Goal: Task Accomplishment & Management: Complete application form

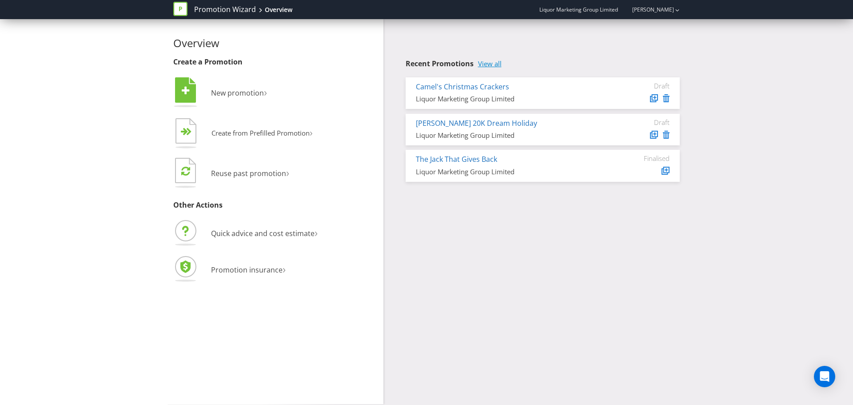
click at [485, 62] on link "View all" at bounding box center [490, 64] width 24 height 8
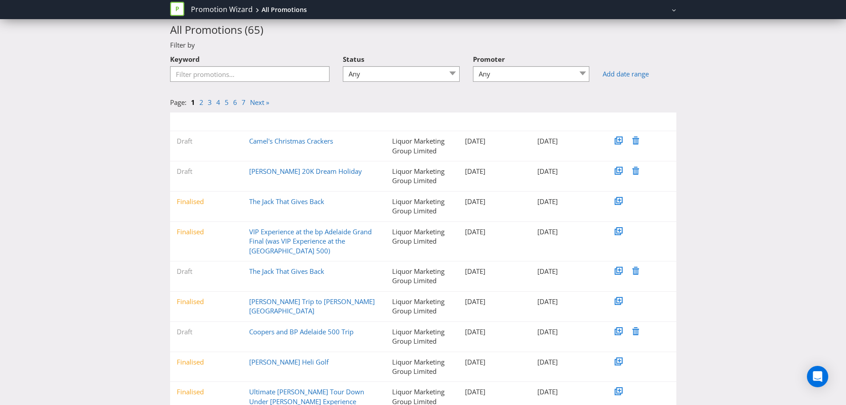
scroll to position [44, 0]
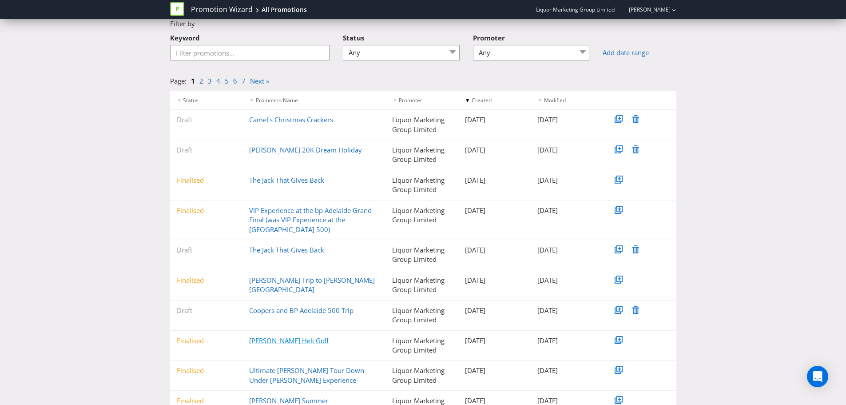
click at [297, 341] on link "[PERSON_NAME] Heli Golf" at bounding box center [288, 340] width 79 height 9
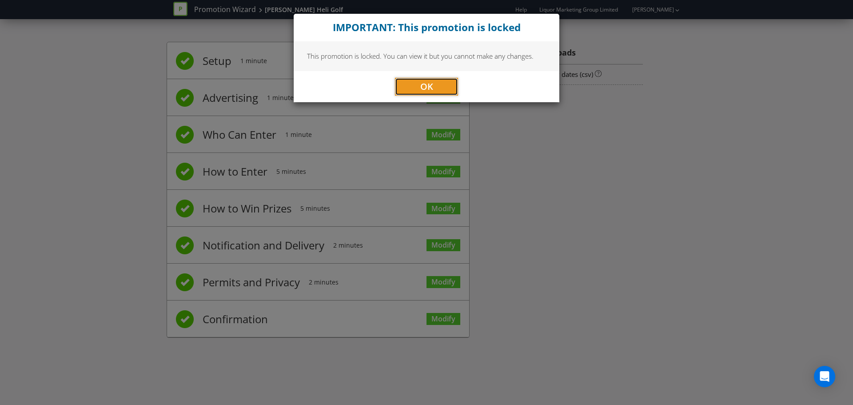
click at [426, 89] on span "OK" at bounding box center [426, 86] width 13 height 12
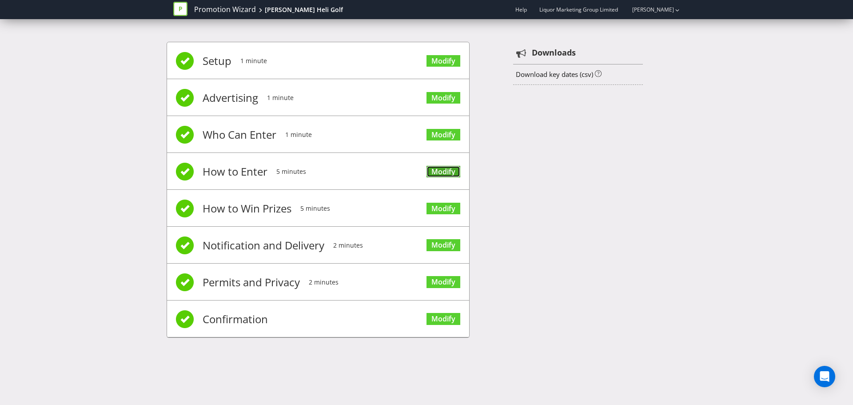
click at [437, 171] on link "Modify" at bounding box center [443, 172] width 34 height 12
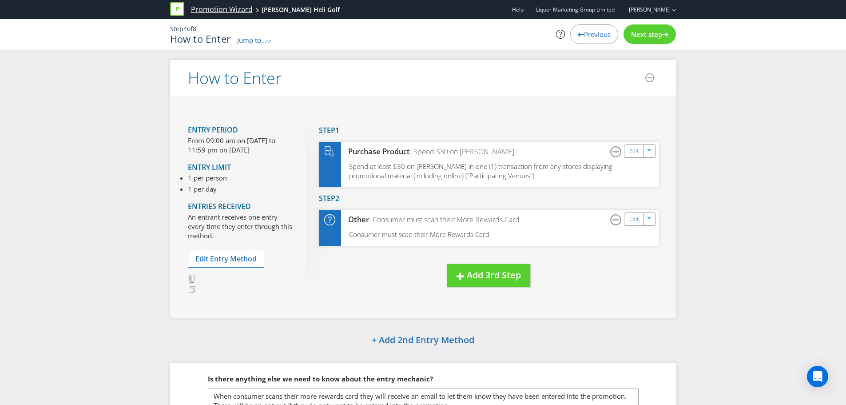
click at [216, 9] on link "Promotion Wizard" at bounding box center [222, 9] width 62 height 10
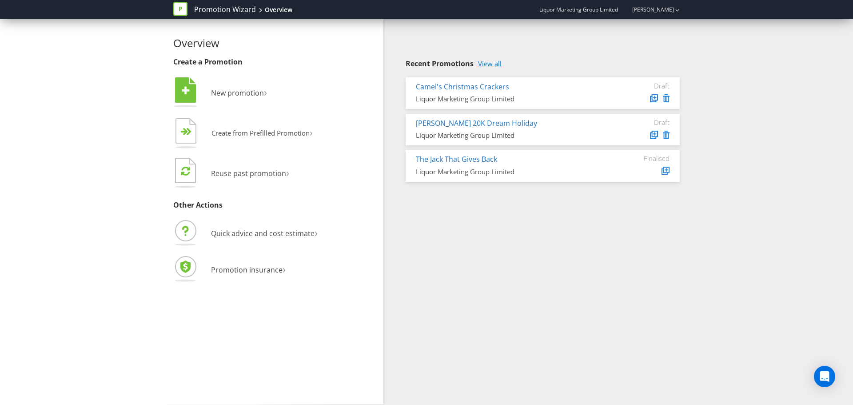
click at [485, 62] on link "View all" at bounding box center [490, 64] width 24 height 8
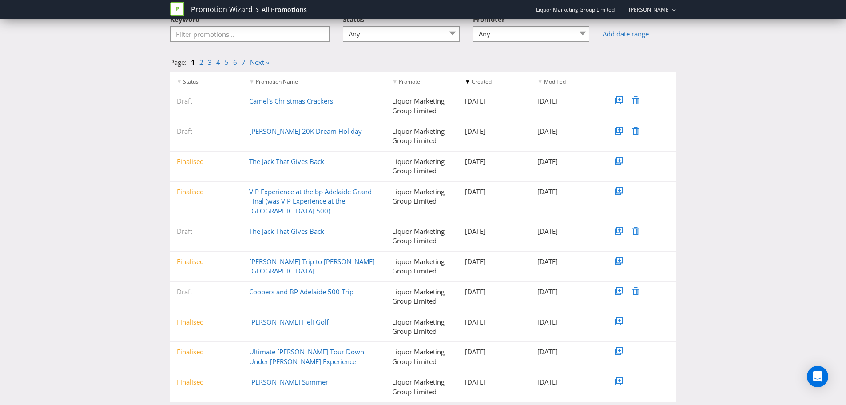
scroll to position [83, 0]
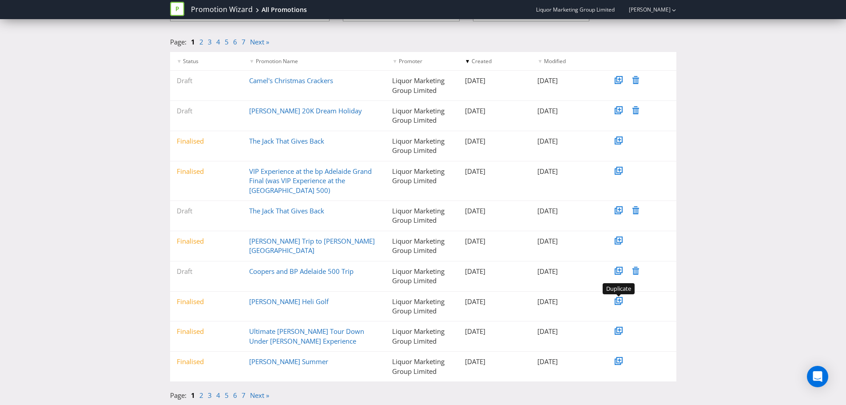
click at [620, 301] on icon at bounding box center [619, 299] width 3 height 3
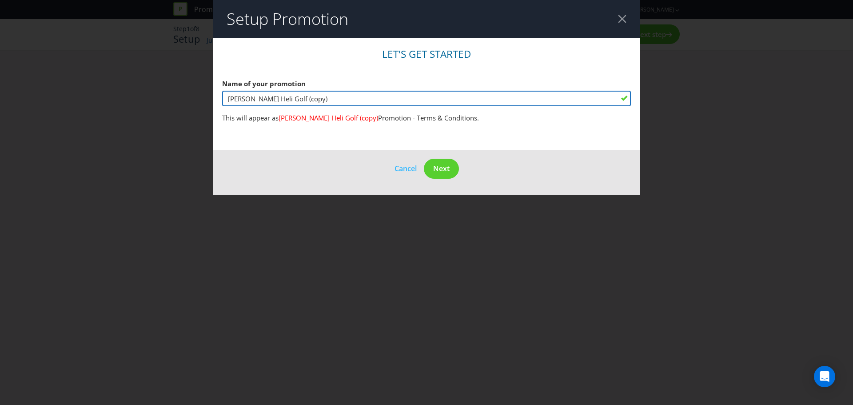
drag, startPoint x: 337, startPoint y: 100, endPoint x: -113, endPoint y: 115, distance: 450.1
click at [0, 115] on html "Promotion Wizard [PERSON_NAME] Heli Golf (copy) Help Liquor Marketing Group Lim…" at bounding box center [426, 202] width 853 height 405
type input "2025 Summer Cash Grab"
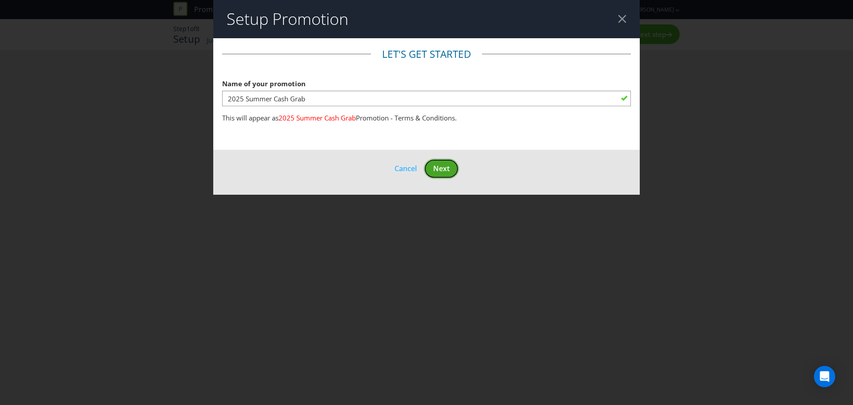
click at [445, 177] on button "Next" at bounding box center [441, 169] width 35 height 20
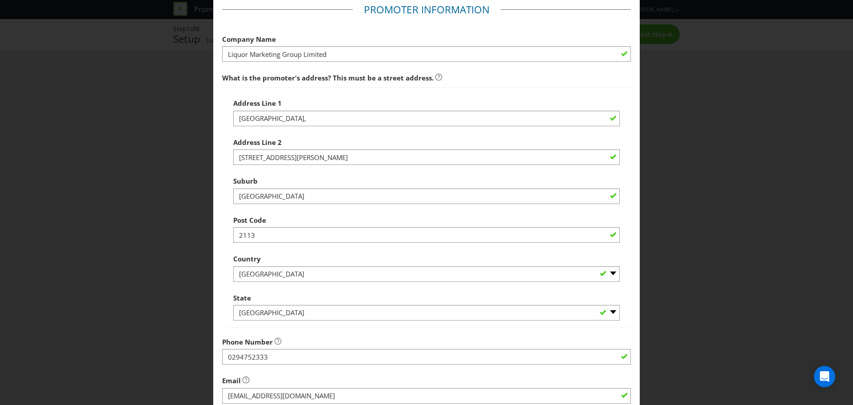
scroll to position [89, 0]
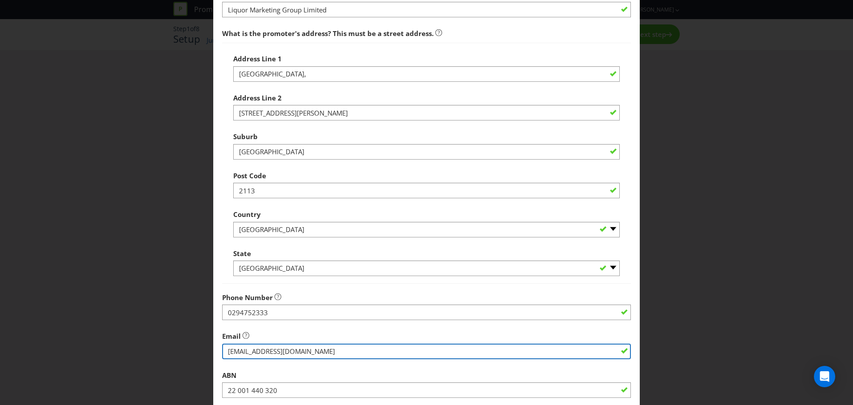
drag, startPoint x: 334, startPoint y: 353, endPoint x: 21, endPoint y: 340, distance: 312.9
click at [53, 345] on div "Edit Promoter Promoter Information Company Name Liquor Marketing Group Limited …" at bounding box center [426, 202] width 853 height 405
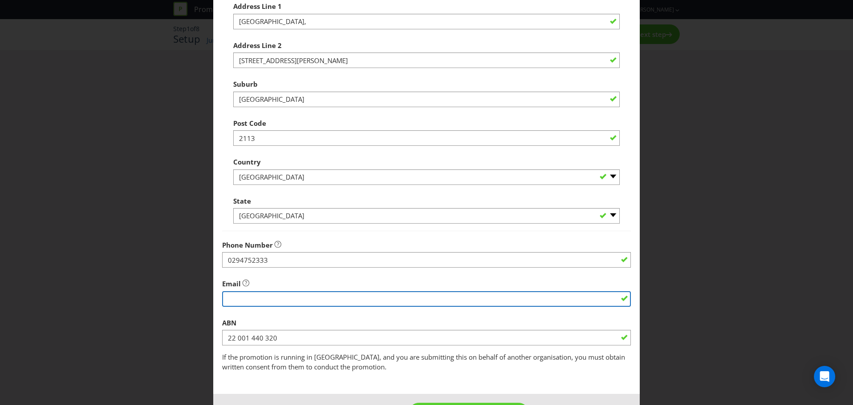
scroll to position [175, 0]
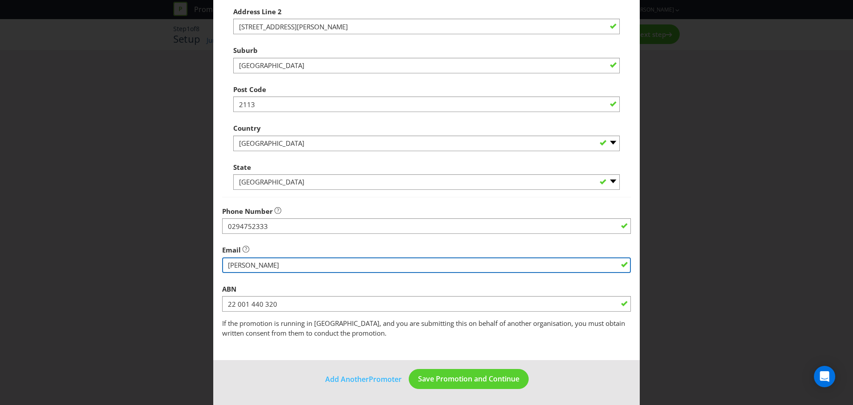
type input "[PERSON_NAME][EMAIL_ADDRESS][DOMAIN_NAME]"
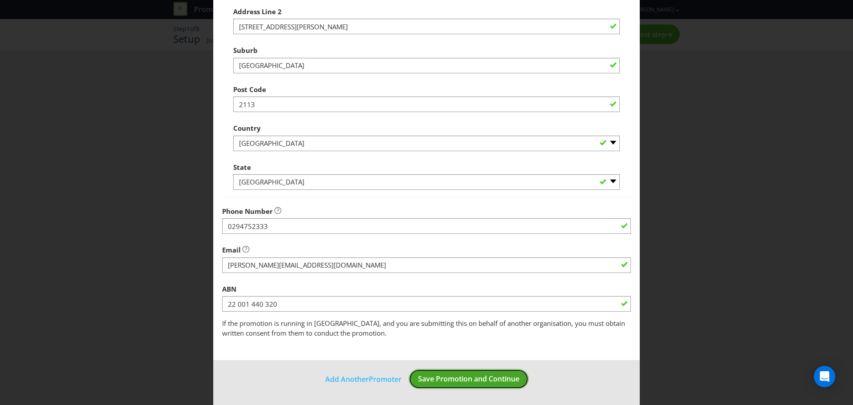
click at [471, 380] on span "Save Promotion and Continue" at bounding box center [468, 378] width 101 height 10
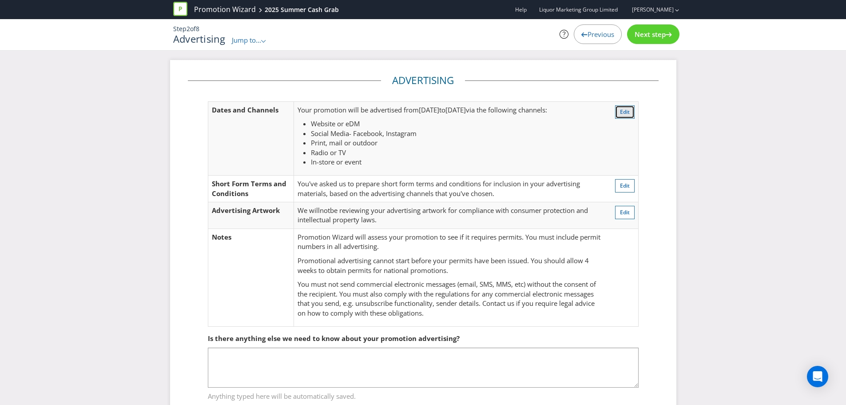
click at [621, 112] on span "Edit" at bounding box center [625, 112] width 10 height 8
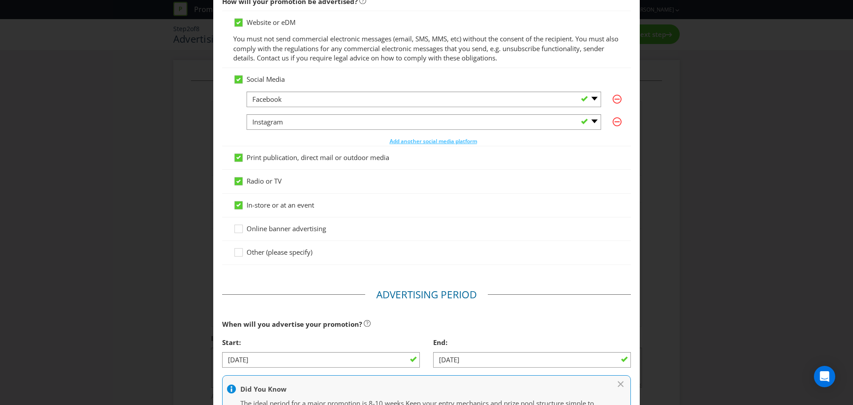
scroll to position [136, 0]
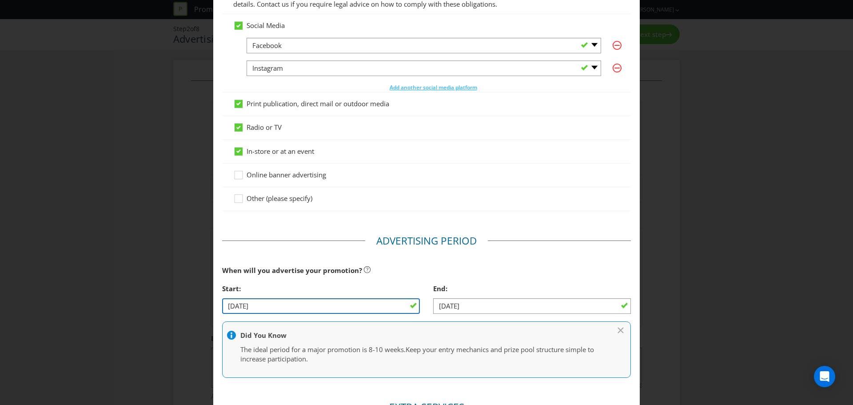
click at [391, 305] on input "[DATE]" at bounding box center [321, 306] width 198 height 16
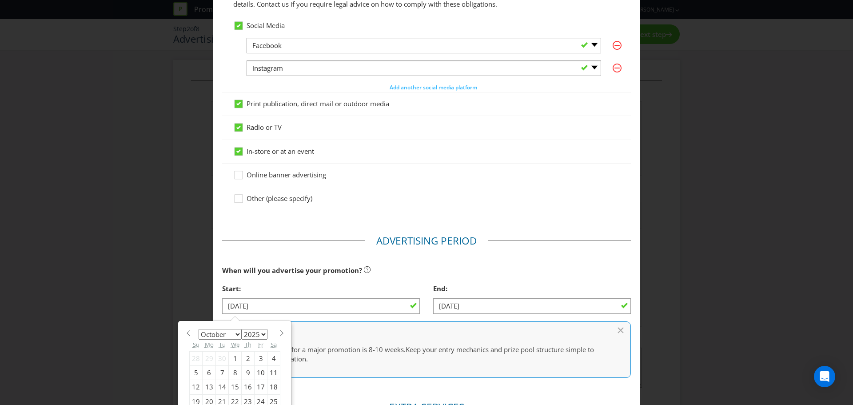
click at [233, 333] on select "January February March April May June July August September October November De…" at bounding box center [220, 334] width 43 height 11
select select "11"
click at [199, 329] on select "January February March April May June July August September October November De…" at bounding box center [220, 334] width 43 height 11
click at [233, 358] on div "3" at bounding box center [235, 358] width 13 height 14
type input "[DATE]"
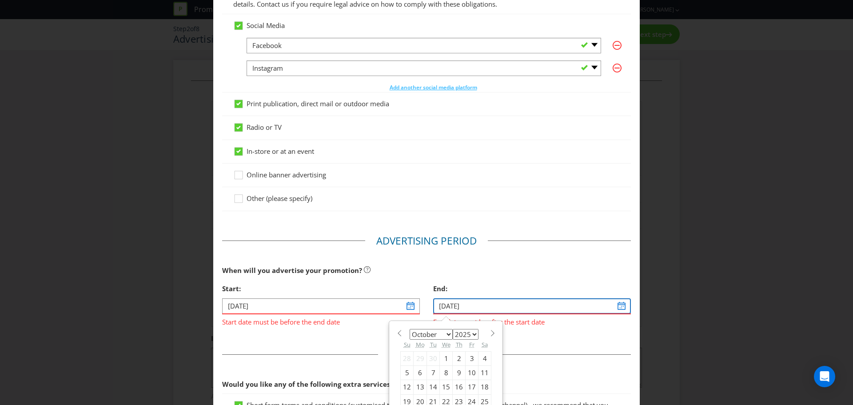
click at [488, 308] on input "[DATE]" at bounding box center [532, 306] width 198 height 16
click at [445, 332] on select "January February March April May June July August September October November De…" at bounding box center [430, 334] width 43 height 11
select select "0"
click at [409, 329] on select "January February March April May June July August September October November De…" at bounding box center [430, 334] width 43 height 11
click at [469, 338] on select "2025 2026 2027 2028 2029 2030 2031 2032 2033 2034 2035" at bounding box center [466, 334] width 26 height 11
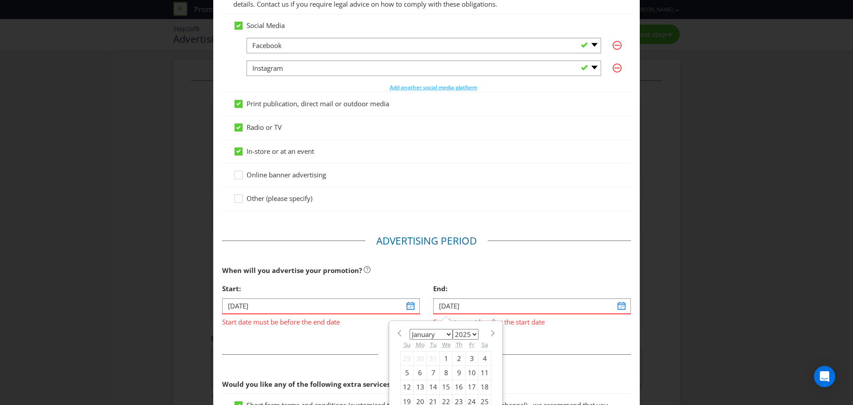
select select "2026"
click at [453, 329] on select "2025 2026 2027 2028 2029 2030 2031 2032 2033 2034 2035" at bounding box center [466, 334] width 26 height 11
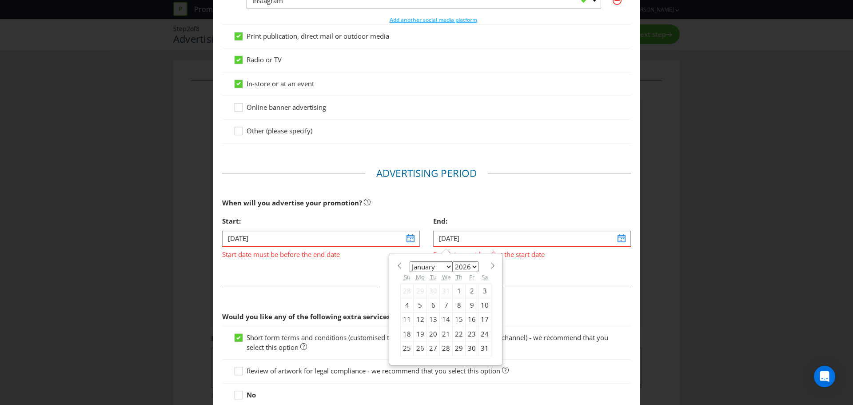
scroll to position [225, 0]
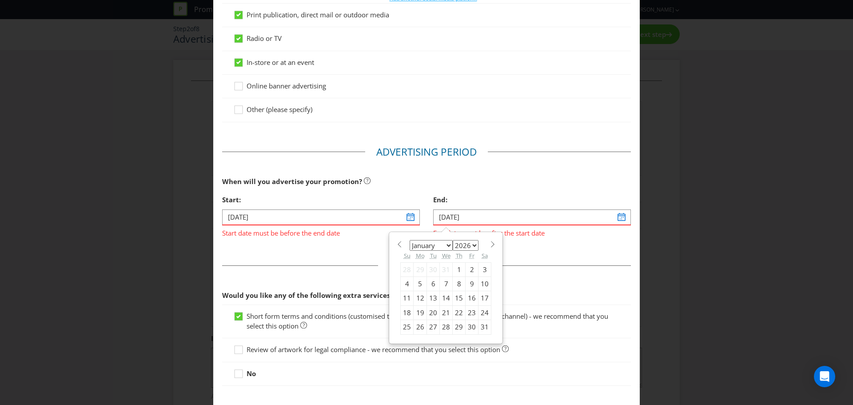
click at [430, 312] on div "20" at bounding box center [433, 312] width 13 height 14
type input "[DATE]"
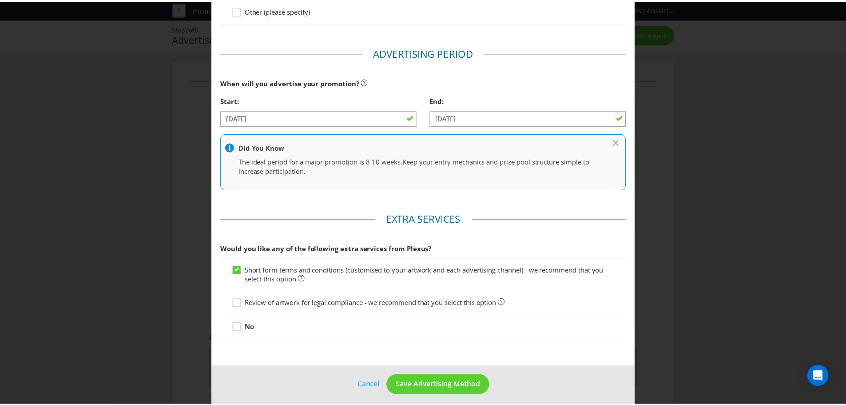
scroll to position [330, 0]
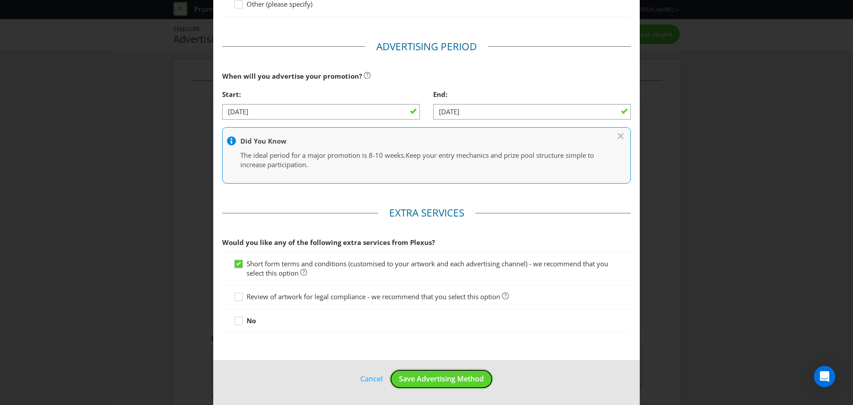
click at [450, 380] on span "Save Advertising Method" at bounding box center [441, 378] width 85 height 10
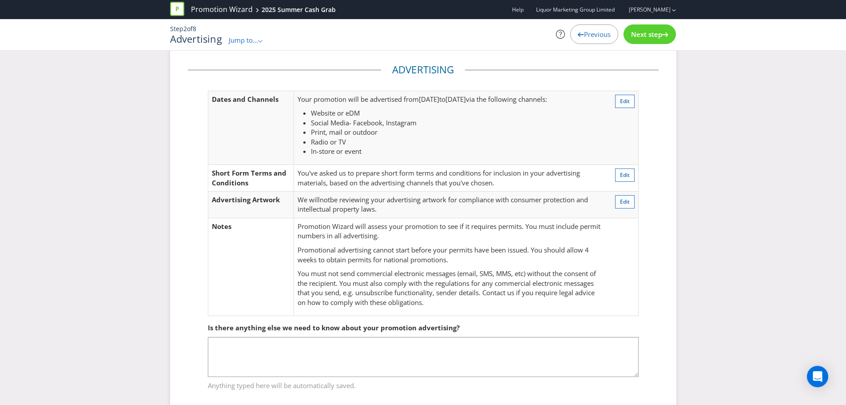
scroll to position [29, 0]
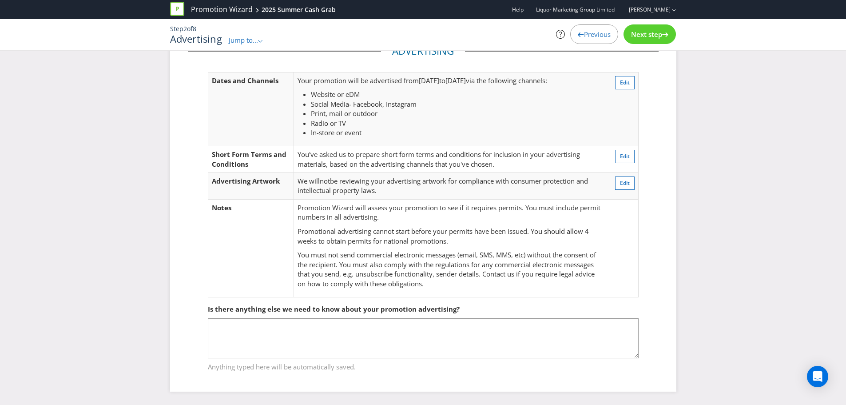
click at [655, 30] on span "Next step" at bounding box center [646, 34] width 31 height 9
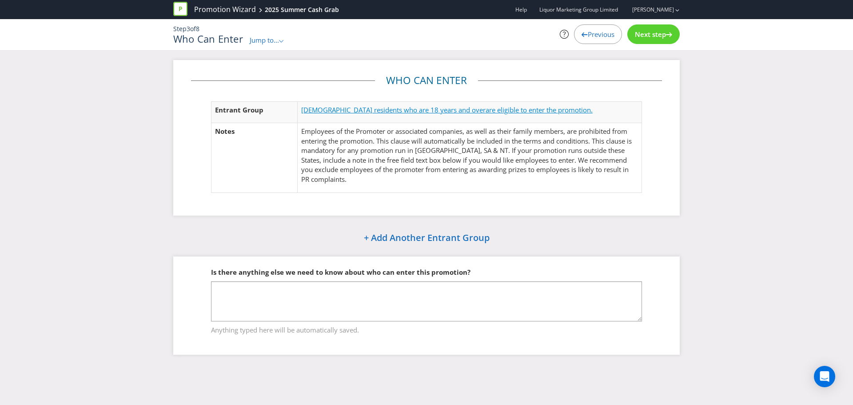
click at [386, 111] on span "[DEMOGRAPHIC_DATA] residents who are 18 years and over" at bounding box center [393, 109] width 184 height 9
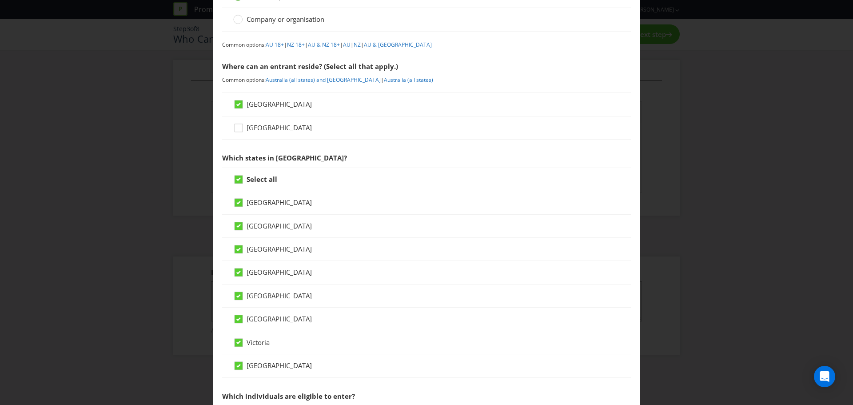
scroll to position [89, 0]
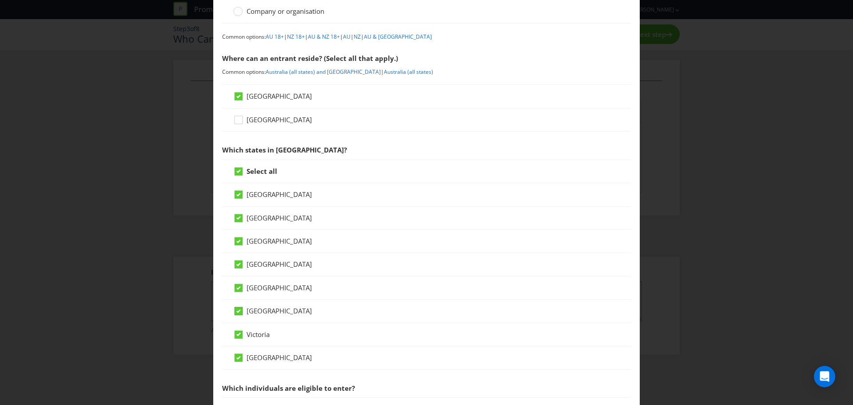
click at [241, 313] on icon at bounding box center [238, 311] width 8 height 8
click at [0, 0] on input "[GEOGRAPHIC_DATA]" at bounding box center [0, 0] width 0 height 0
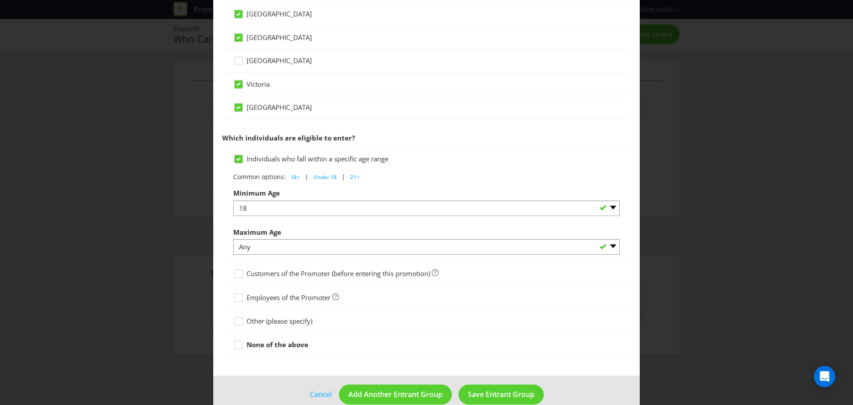
scroll to position [354, 0]
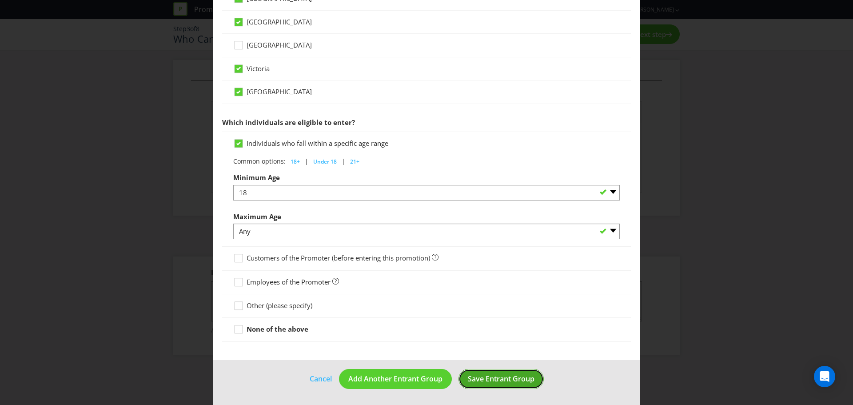
click at [489, 379] on span "Save Entrant Group" at bounding box center [501, 378] width 67 height 10
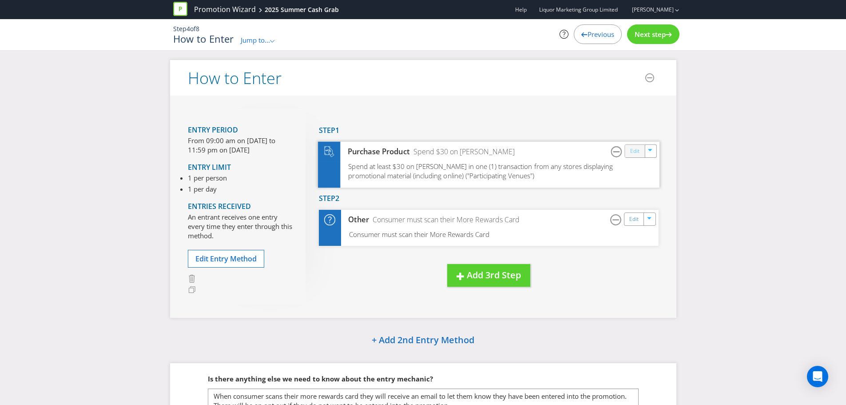
click at [637, 151] on link "Edit" at bounding box center [634, 151] width 9 height 10
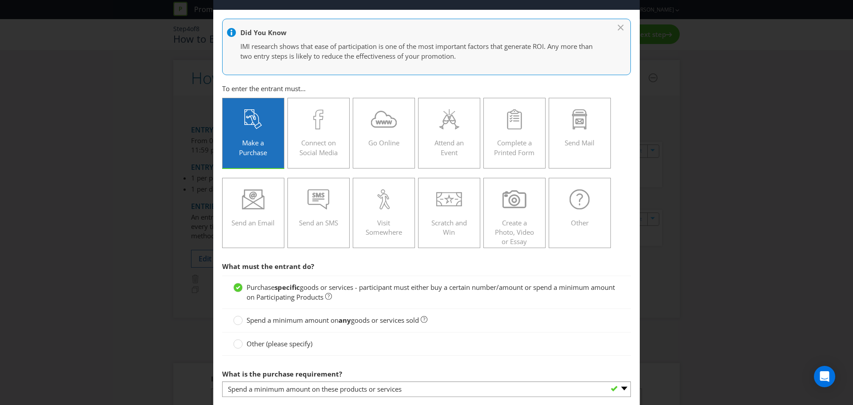
scroll to position [44, 0]
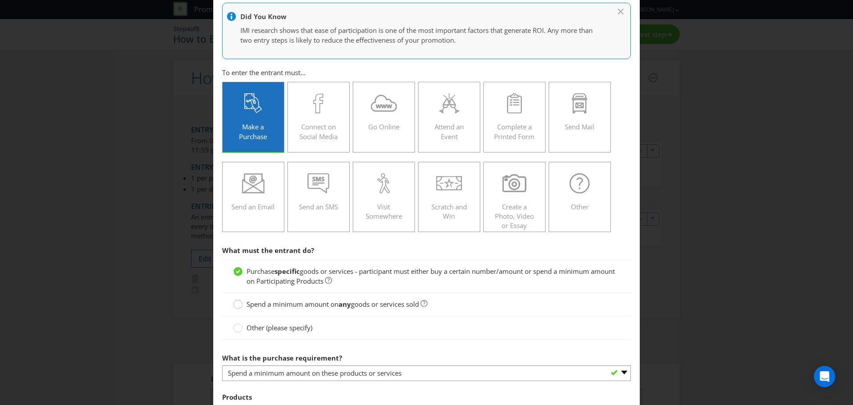
click at [238, 304] on circle at bounding box center [238, 304] width 9 height 9
click at [0, 0] on input "Spend a minimum amount on any goods or services sold" at bounding box center [0, 0] width 0 height 0
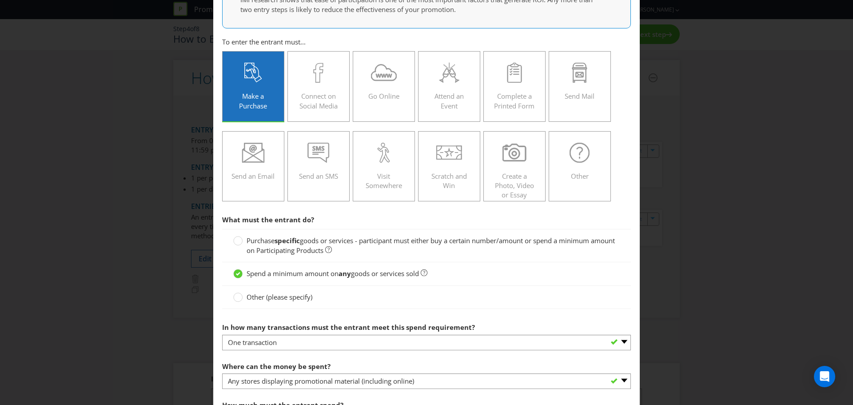
scroll to position [133, 0]
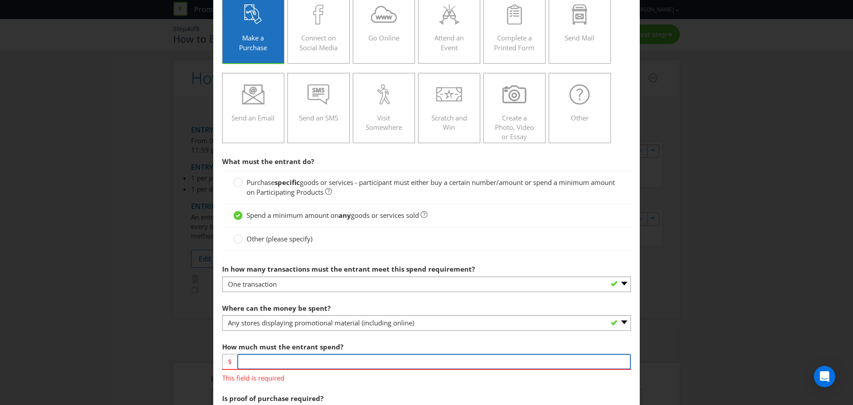
click at [257, 362] on input "number" at bounding box center [433, 362] width 393 height 16
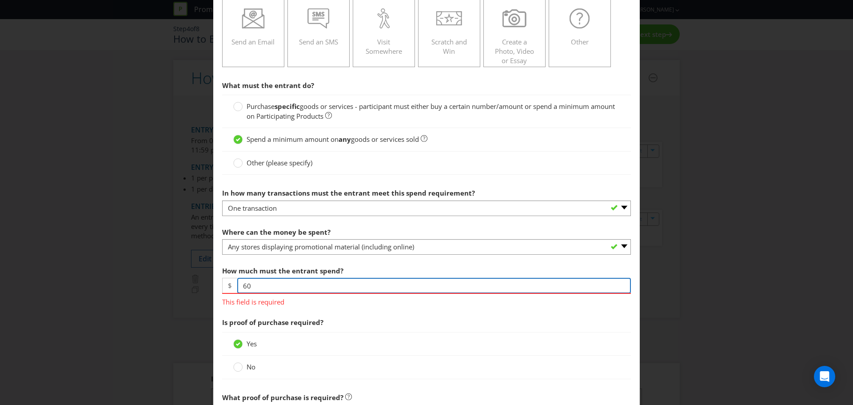
scroll to position [311, 0]
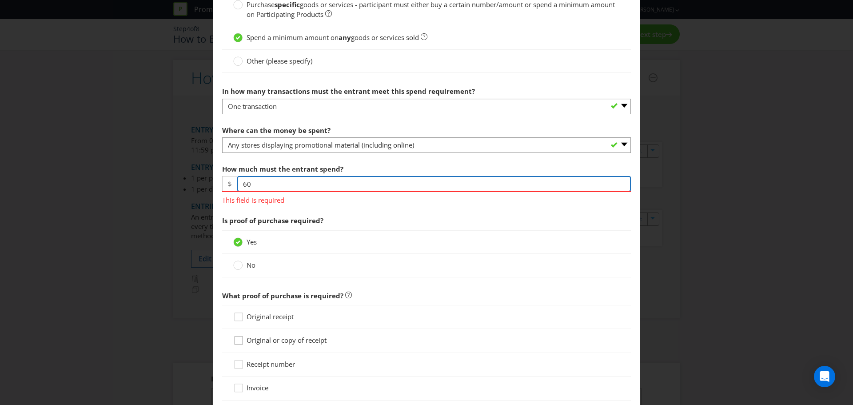
type input "60"
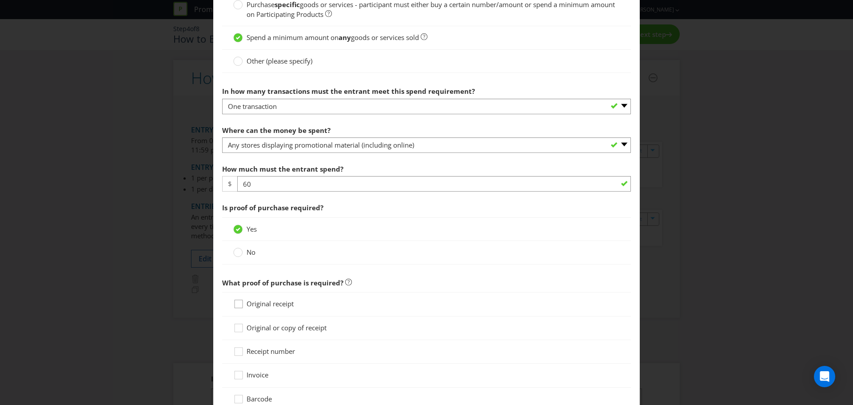
click at [238, 306] on icon at bounding box center [239, 305] width 13 height 13
click at [0, 0] on input "Original receipt" at bounding box center [0, 0] width 0 height 0
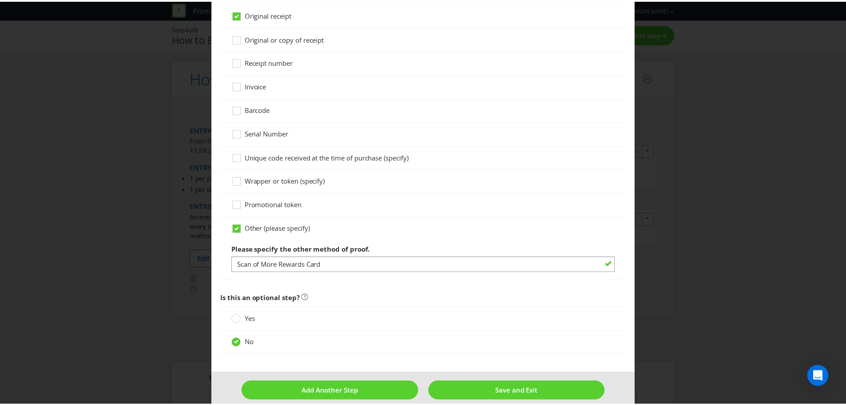
scroll to position [611, 0]
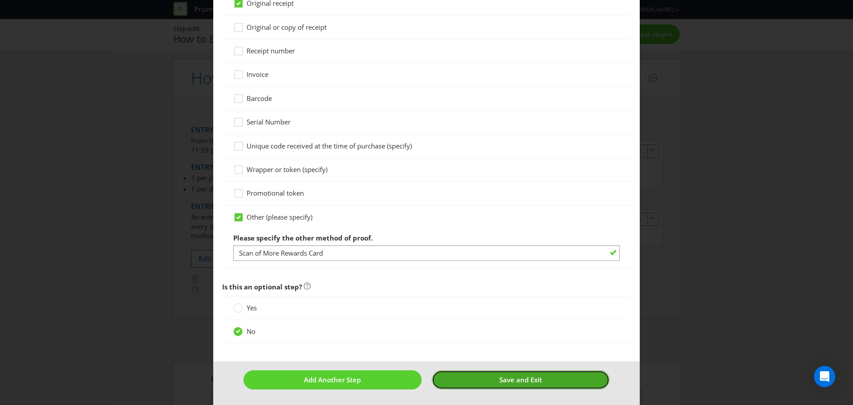
click at [520, 381] on span "Save and Exit" at bounding box center [520, 379] width 43 height 9
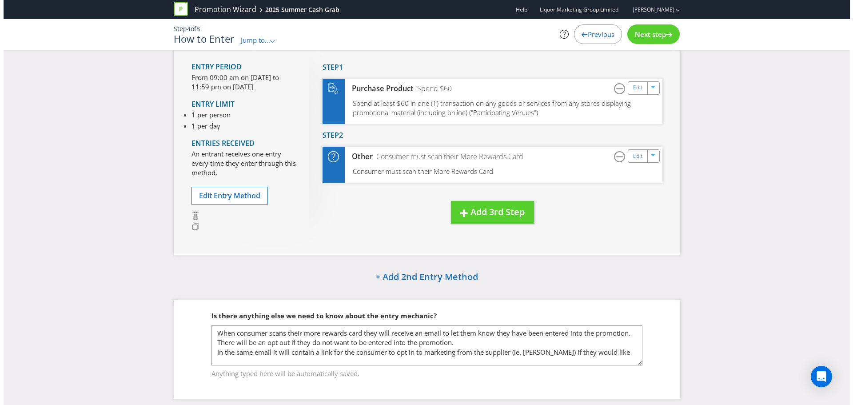
scroll to position [81, 0]
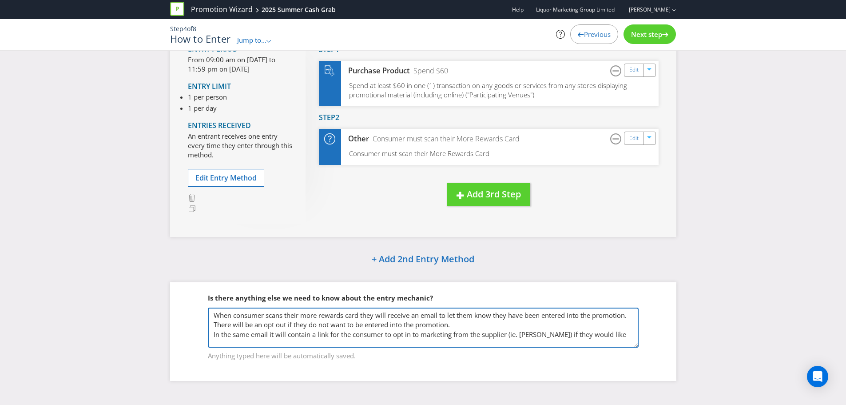
drag, startPoint x: 496, startPoint y: 334, endPoint x: 532, endPoint y: 337, distance: 36.5
click at [496, 334] on textarea "When consumer scans their more rewards card they will receive an email to let t…" at bounding box center [423, 327] width 431 height 40
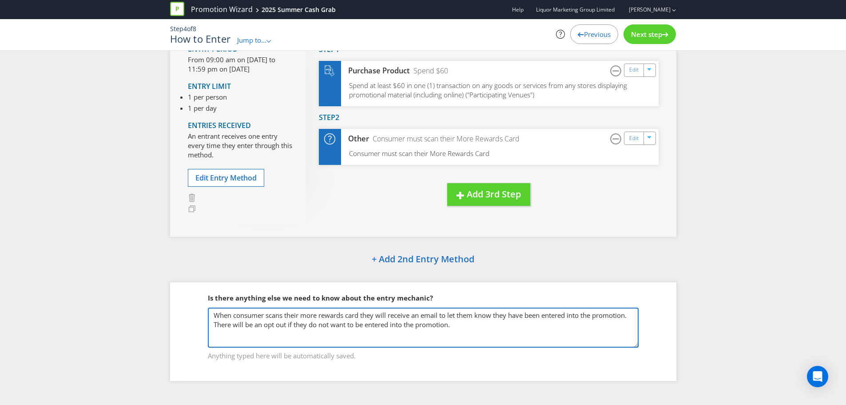
type textarea "When consumer scans their more rewards card they will receive an email to let t…"
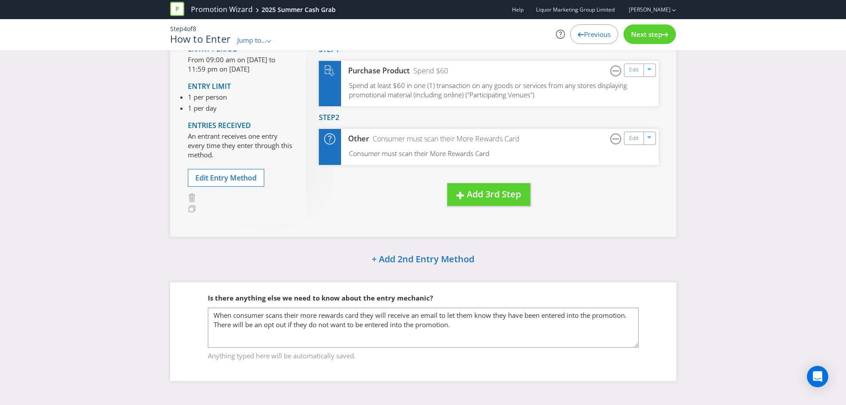
click at [647, 36] on span "Next step" at bounding box center [646, 34] width 31 height 9
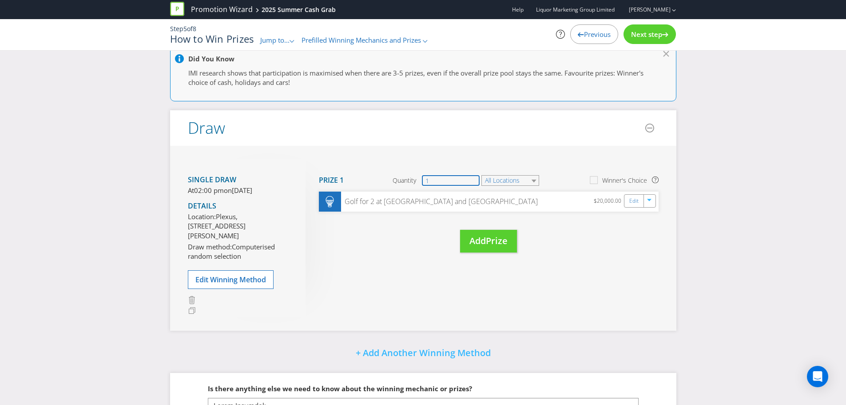
drag, startPoint x: 430, startPoint y: 182, endPoint x: 399, endPoint y: 183, distance: 30.7
click at [399, 183] on div "Quantity 1" at bounding box center [437, 180] width 88 height 11
type input "49"
click at [636, 202] on link "Edit" at bounding box center [634, 201] width 9 height 10
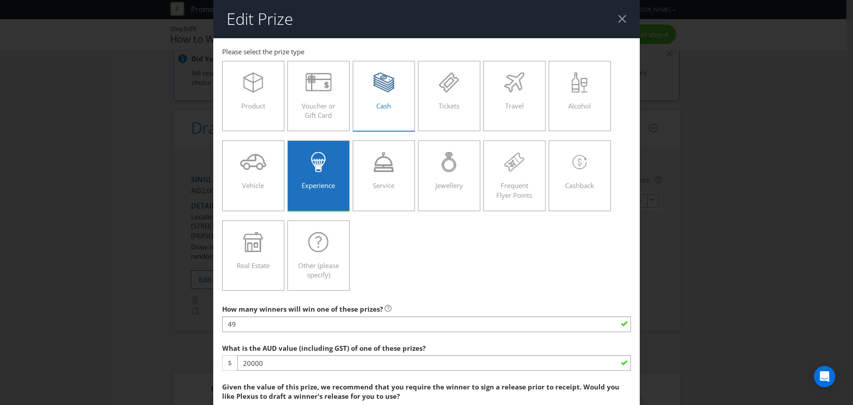
click at [372, 106] on div "Cash" at bounding box center [384, 92] width 44 height 40
click at [0, 0] on input "Cash" at bounding box center [0, 0] width 0 height 0
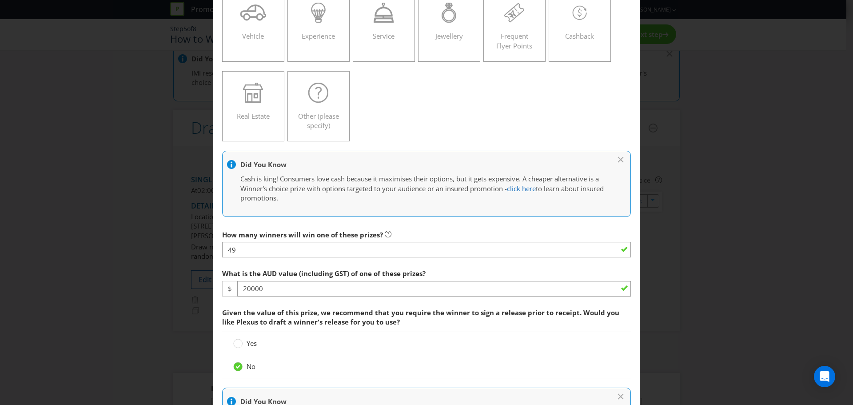
scroll to position [178, 0]
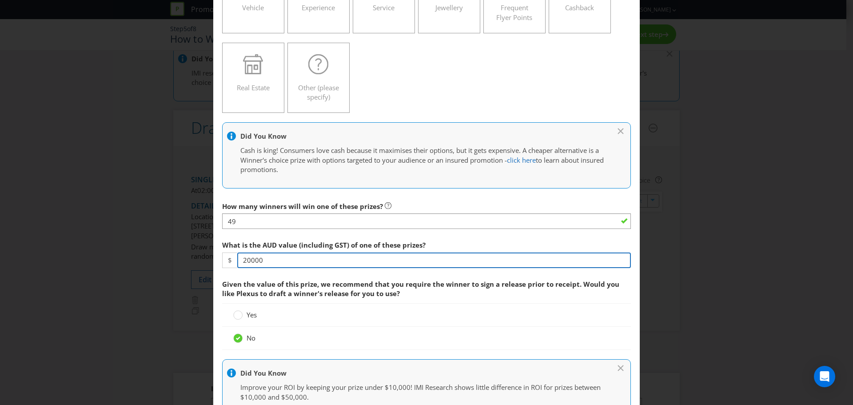
drag, startPoint x: 275, startPoint y: 258, endPoint x: 56, endPoint y: 244, distance: 219.8
click at [120, 263] on div "Edit Prize [GEOGRAPHIC_DATA] [GEOGRAPHIC_DATA] [GEOGRAPHIC_DATA] [GEOGRAPHIC_DA…" at bounding box center [426, 202] width 853 height 405
type input "5"
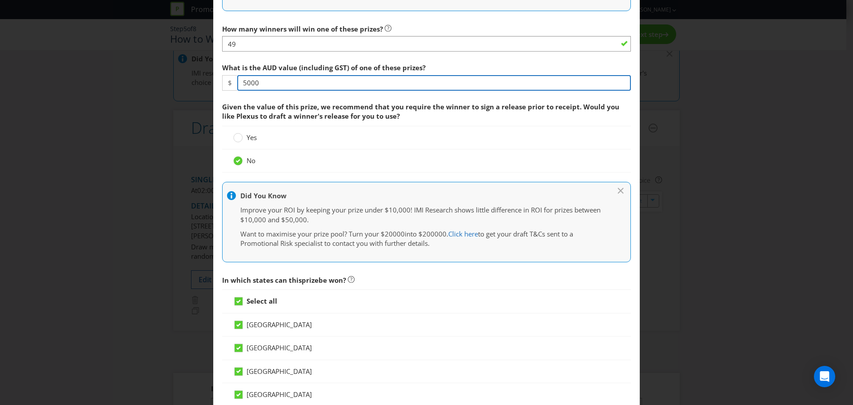
scroll to position [355, 0]
type input "5000"
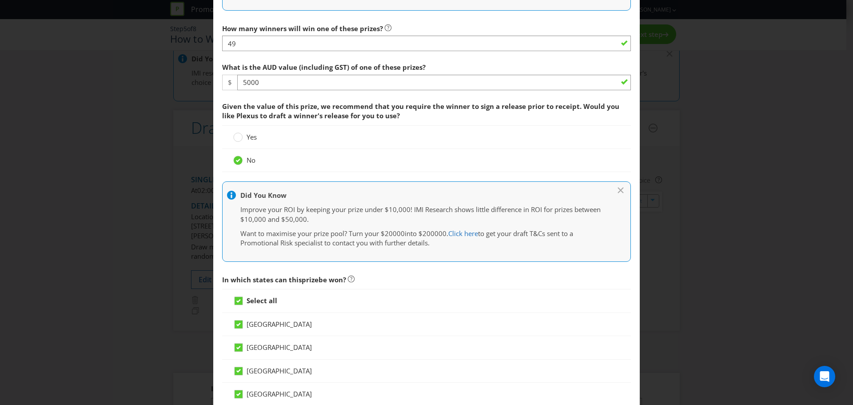
click at [433, 303] on div "In which states can this prize be won? Select all [GEOGRAPHIC_DATA] [GEOGRAPHIC…" at bounding box center [426, 375] width 409 height 210
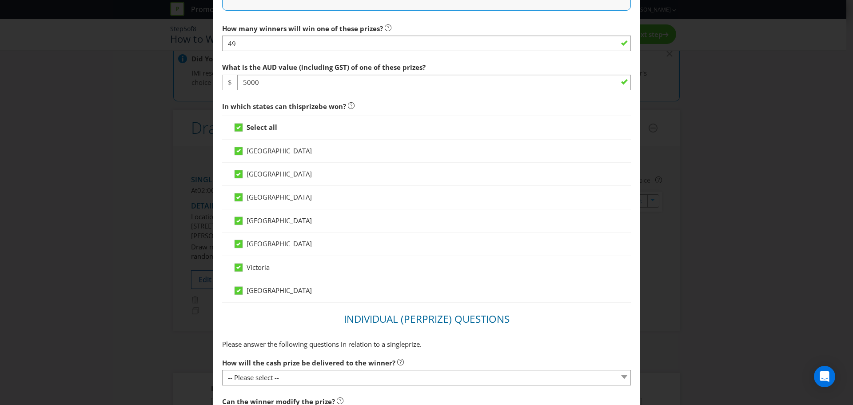
click at [758, 254] on div "Edit Prize [GEOGRAPHIC_DATA] [GEOGRAPHIC_DATA] [GEOGRAPHIC_DATA] [GEOGRAPHIC_DA…" at bounding box center [426, 202] width 853 height 405
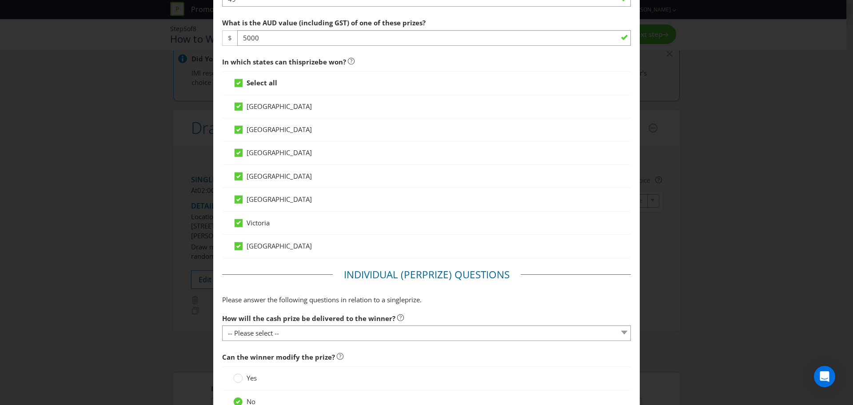
scroll to position [444, 0]
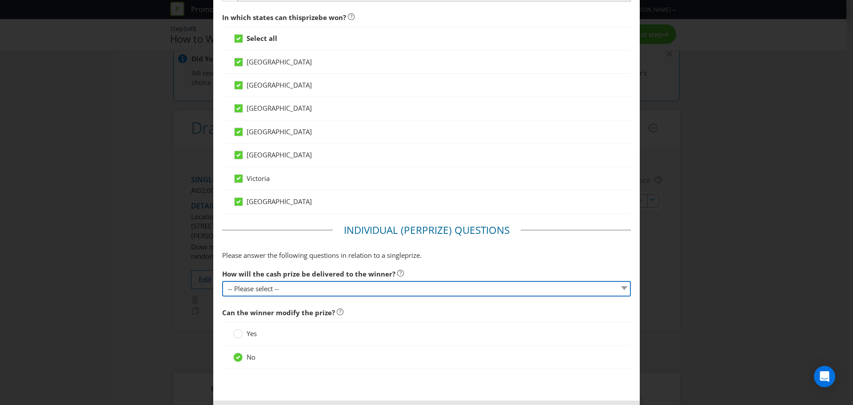
click at [298, 291] on select "-- Please select -- Cash Direct deposit to winner's bank account Cheque Credit …" at bounding box center [426, 289] width 409 height 16
select select "VISA_PREPAID"
click at [222, 281] on select "-- Please select -- Cash Direct deposit to winner's bank account Cheque Credit …" at bounding box center [426, 289] width 409 height 16
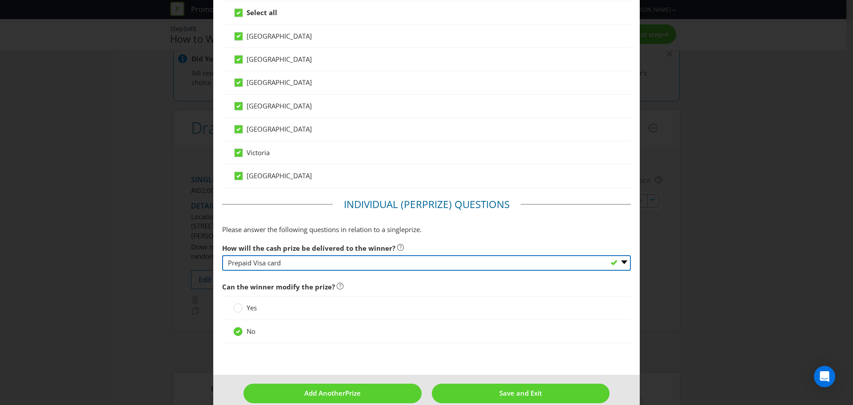
scroll to position [484, 0]
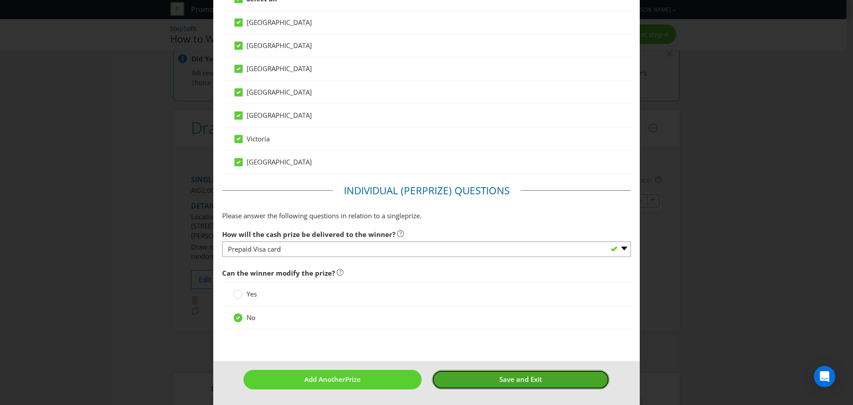
click at [473, 377] on button "Save and Exit" at bounding box center [521, 378] width 178 height 19
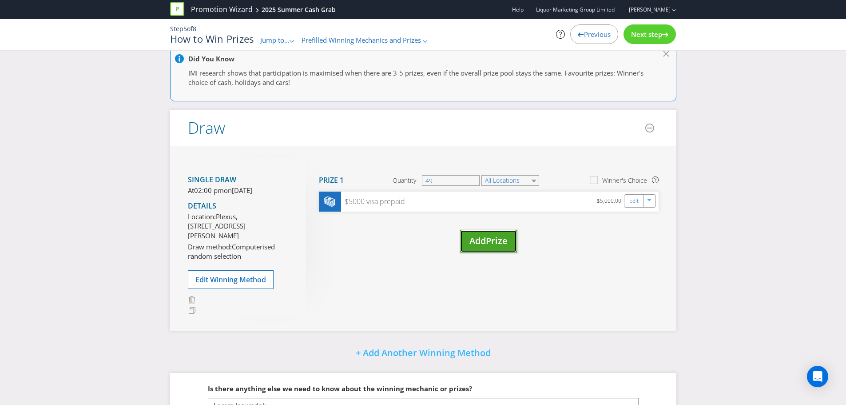
click at [498, 245] on span "Prize" at bounding box center [497, 240] width 22 height 12
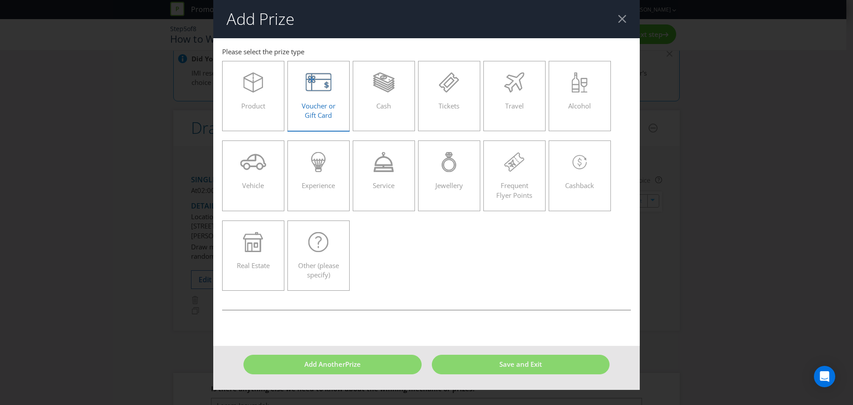
click at [322, 96] on div "Voucher or Gift Card" at bounding box center [319, 92] width 44 height 40
click at [0, 0] on input "Voucher or Gift Card" at bounding box center [0, 0] width 0 height 0
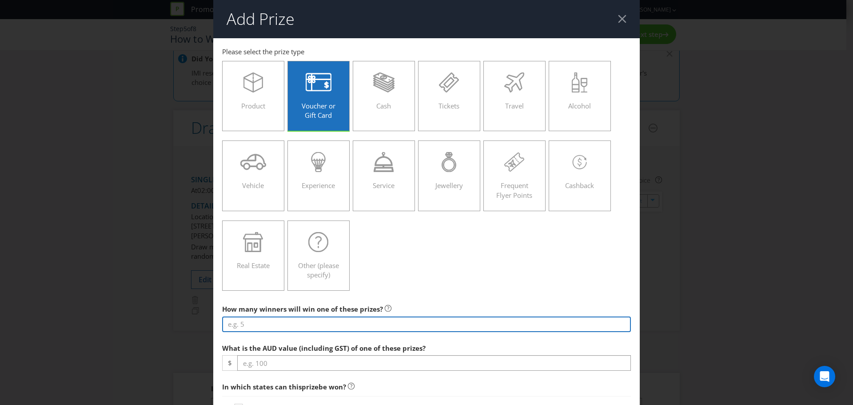
click at [283, 324] on input "number" at bounding box center [426, 324] width 409 height 16
type input "1000"
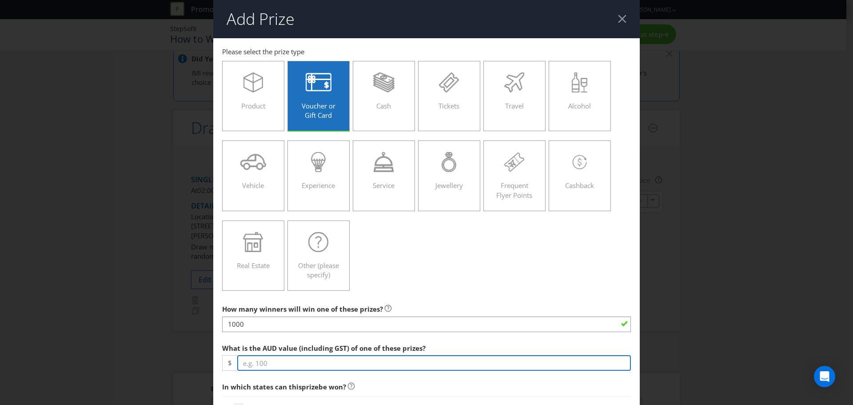
click at [334, 364] on input "number" at bounding box center [433, 363] width 393 height 16
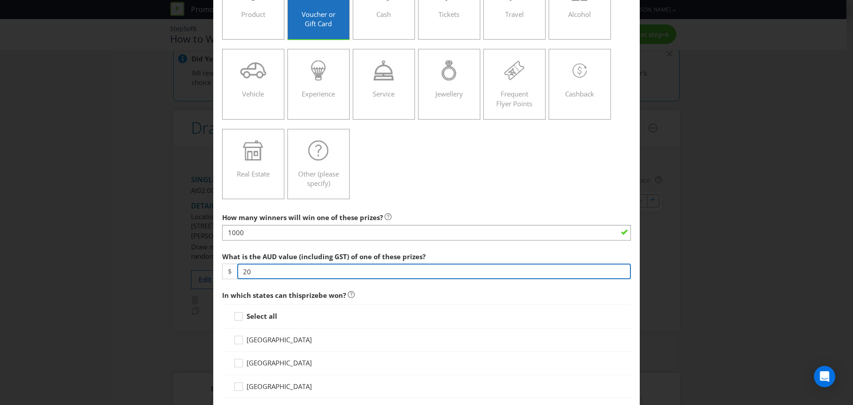
scroll to position [133, 0]
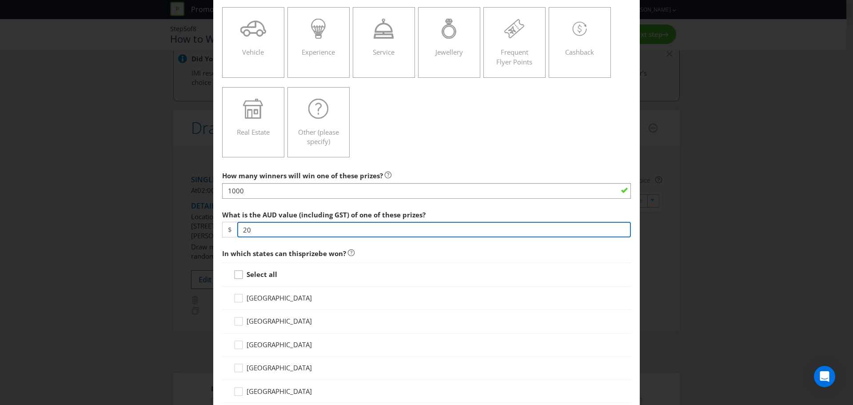
type input "20"
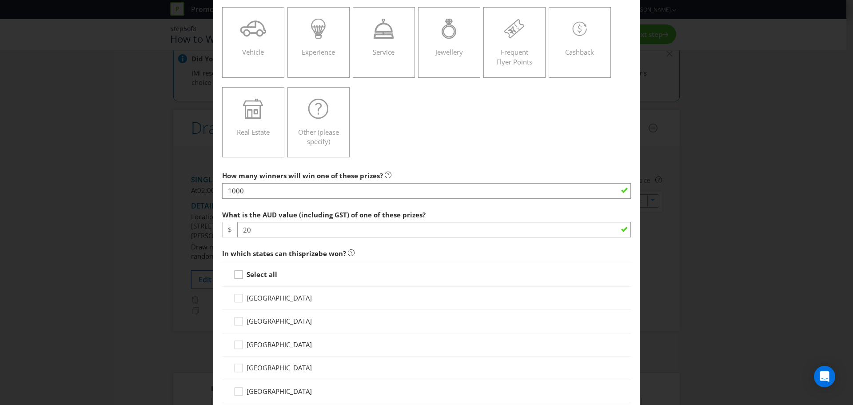
click at [235, 274] on icon at bounding box center [239, 276] width 13 height 13
click at [0, 0] on input "Select all" at bounding box center [0, 0] width 0 height 0
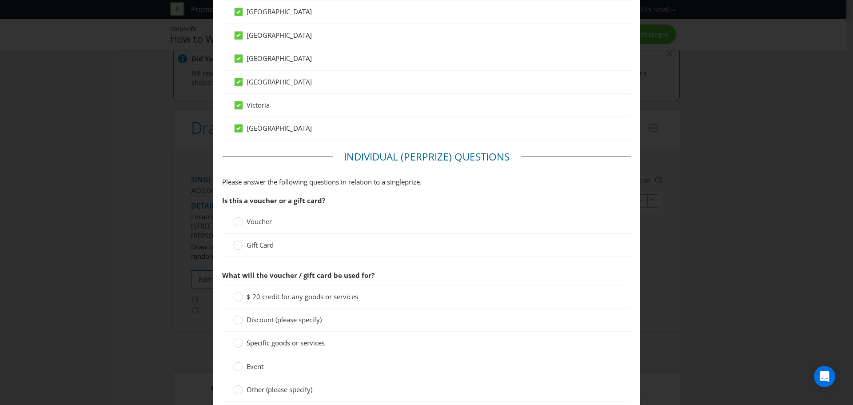
scroll to position [444, 0]
click at [236, 221] on circle at bounding box center [238, 219] width 9 height 9
click at [0, 0] on input "Voucher" at bounding box center [0, 0] width 0 height 0
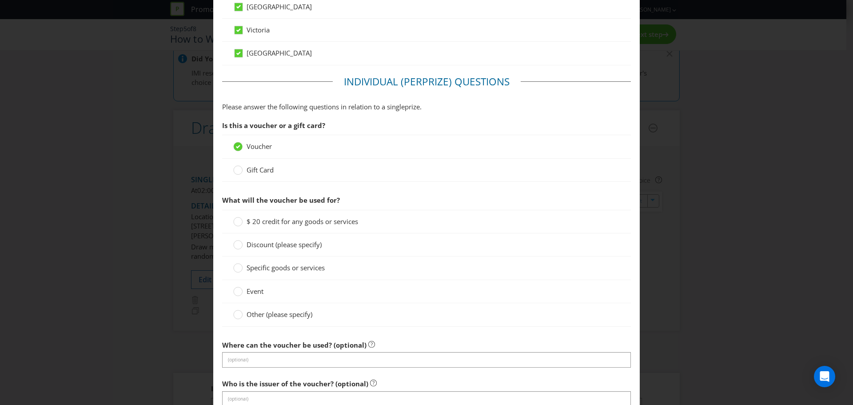
scroll to position [533, 0]
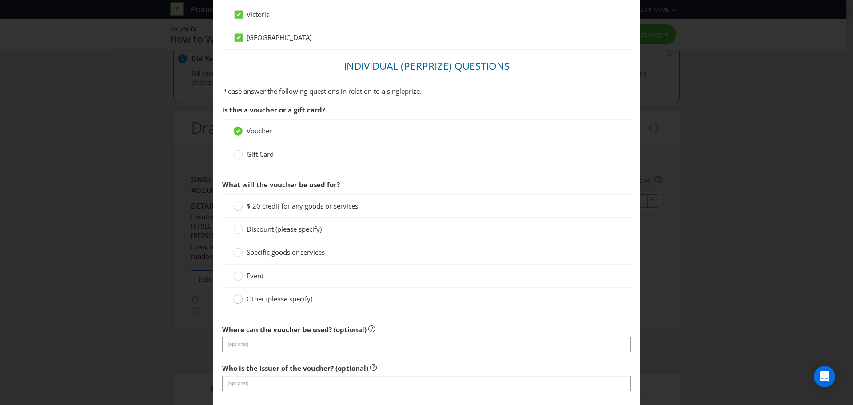
click at [238, 300] on circle at bounding box center [238, 298] width 9 height 9
click at [0, 0] on input "Other (please specify)" at bounding box center [0, 0] width 0 height 0
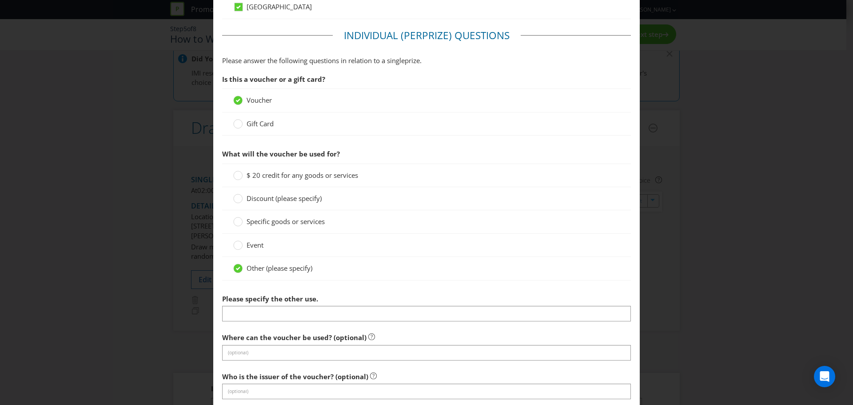
scroll to position [577, 0]
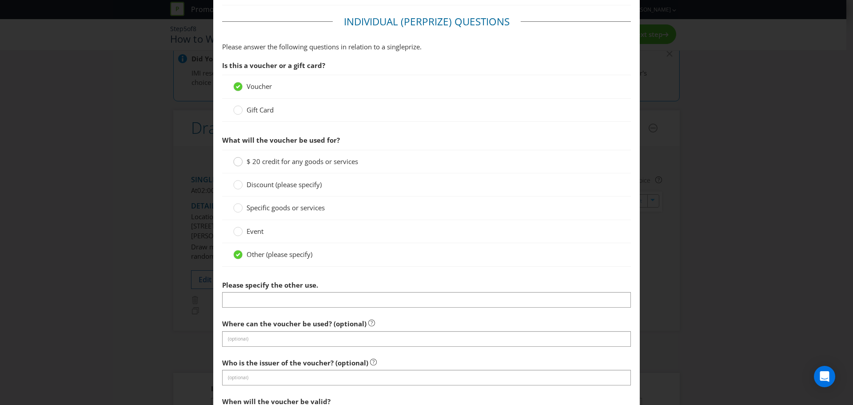
click at [236, 160] on div at bounding box center [238, 158] width 4 height 4
click at [0, 0] on input "$ 20 credit for any goods or services" at bounding box center [0, 0] width 0 height 0
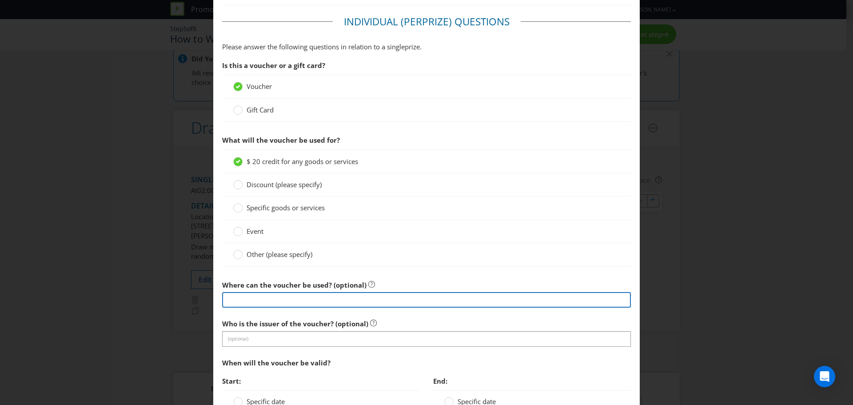
click at [275, 301] on input "text" at bounding box center [426, 300] width 409 height 16
click at [250, 301] on input "At any Bottlemart or SipnSave store in [GEOGRAPHIC_DATA]" at bounding box center [426, 300] width 409 height 16
type input "At any participating More Rewards Bottlemart or SipnSave store in [GEOGRAPHIC_D…"
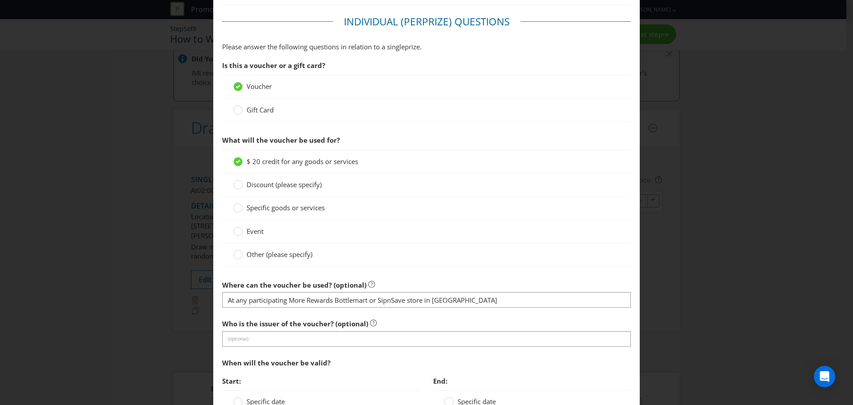
click at [354, 355] on div "When will the voucher be valid?" at bounding box center [426, 363] width 409 height 18
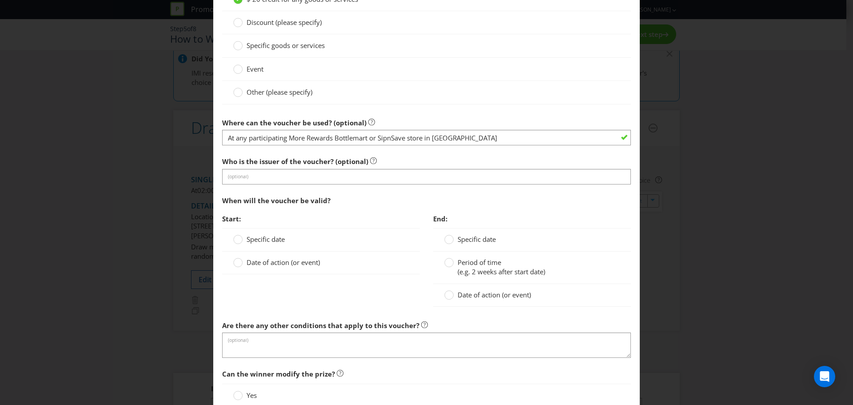
scroll to position [755, 0]
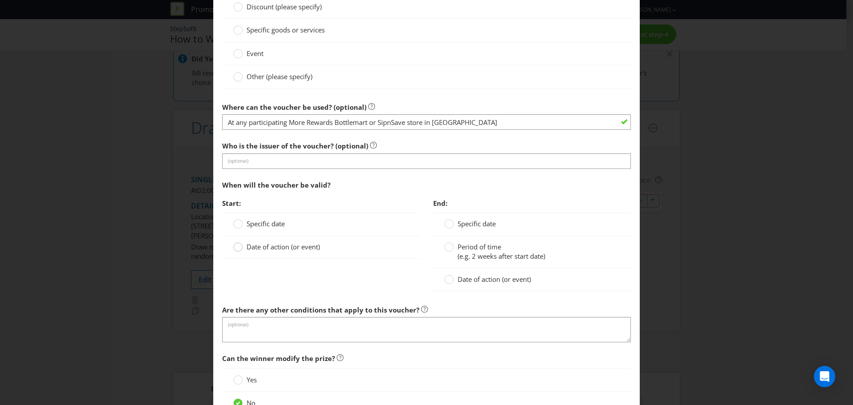
click at [236, 246] on circle at bounding box center [238, 246] width 9 height 9
click at [0, 0] on input "Date of action (or event)" at bounding box center [0, 0] width 0 height 0
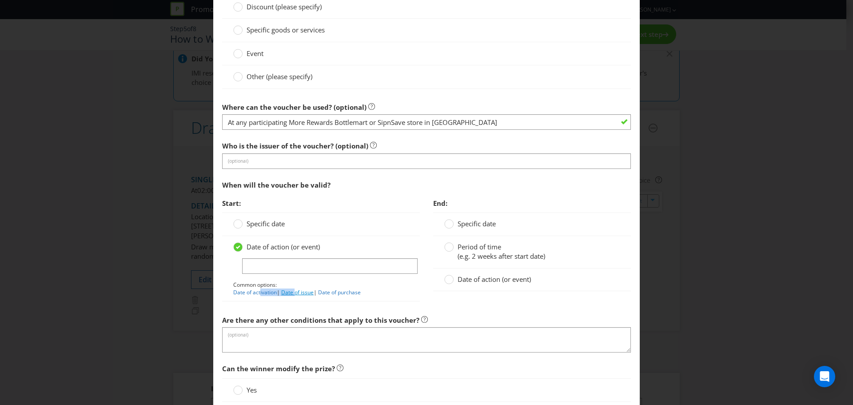
drag, startPoint x: 258, startPoint y: 293, endPoint x: 295, endPoint y: 293, distance: 37.3
click at [295, 293] on p "Common options: Date of activation | Date of issue | Date of purchase" at bounding box center [320, 288] width 175 height 15
click at [305, 293] on link "Date of issue" at bounding box center [297, 292] width 32 height 8
type input "Date of issue"
click at [445, 246] on circle at bounding box center [449, 246] width 9 height 9
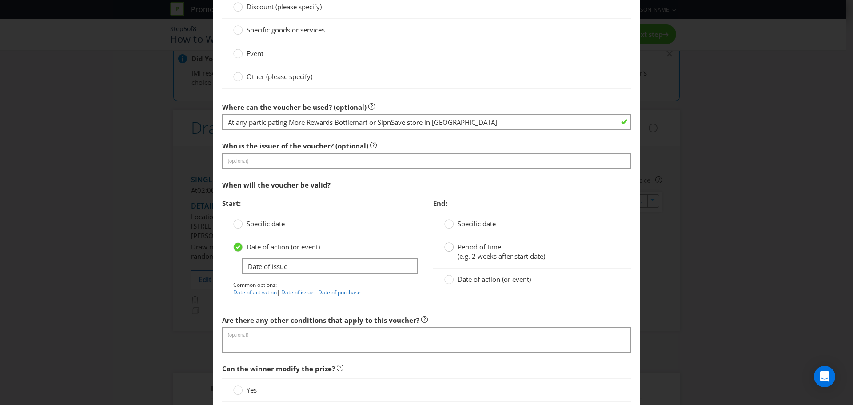
click at [0, 0] on input "Period of time (e.g. 2 weeks after start date)" at bounding box center [0, 0] width 0 height 0
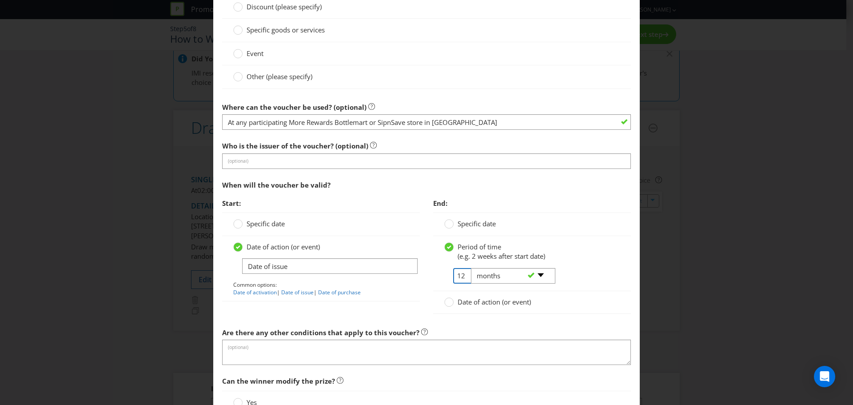
click at [459, 277] on input "12" at bounding box center [463, 276] width 20 height 16
drag, startPoint x: 462, startPoint y: 276, endPoint x: 426, endPoint y: 276, distance: 36.4
click at [428, 277] on div "End: Specific date Period of time (e.g. 2 weeks after start date) 12 -- Please …" at bounding box center [531, 258] width 211 height 129
click at [534, 275] on select "-- Please select -- days weeks months years" at bounding box center [513, 276] width 84 height 16
click at [471, 268] on select "-- Please select -- days weeks months years" at bounding box center [513, 276] width 84 height 16
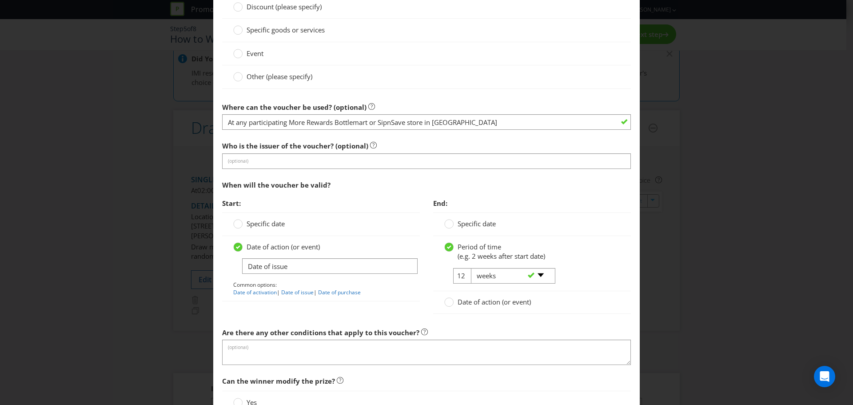
click at [464, 278] on div "-- Please select -- days weeks months years" at bounding box center [509, 276] width 90 height 16
click at [457, 276] on input "12" at bounding box center [463, 276] width 20 height 16
click at [534, 276] on select "-- Please select -- days weeks months years" at bounding box center [513, 276] width 84 height 16
select select "MONTHS"
click at [471, 268] on select "-- Please select -- days weeks months years" at bounding box center [513, 276] width 84 height 16
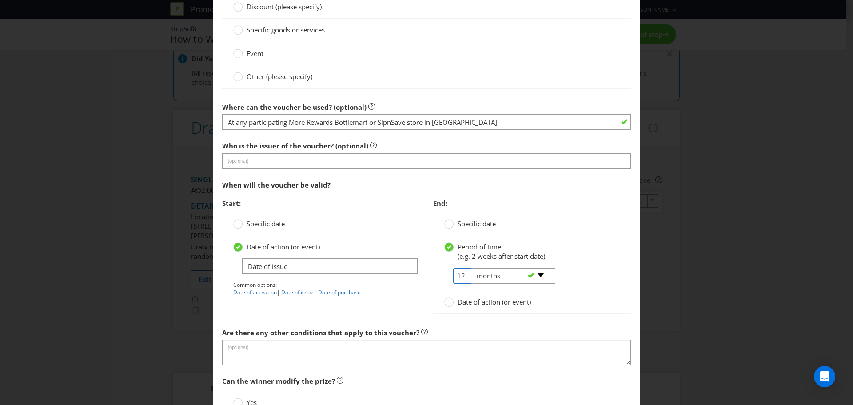
click at [460, 276] on input "12" at bounding box center [463, 276] width 20 height 16
type input "1"
click at [310, 315] on div "Start: Specific date Date of action (or event) Date of issue Common options: Da…" at bounding box center [426, 258] width 422 height 129
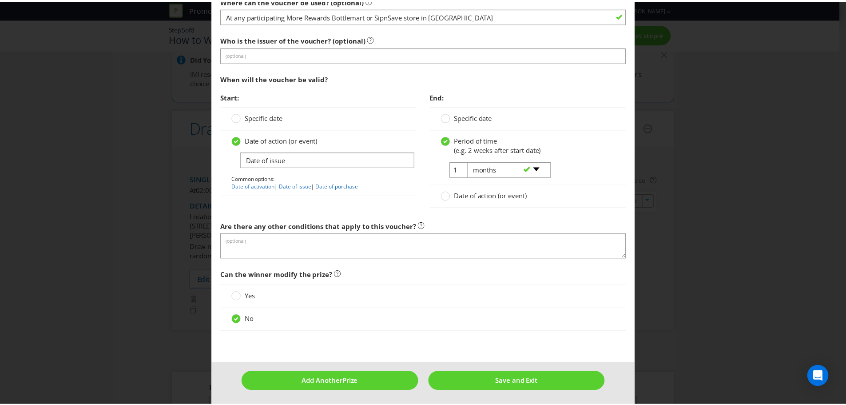
scroll to position [863, 0]
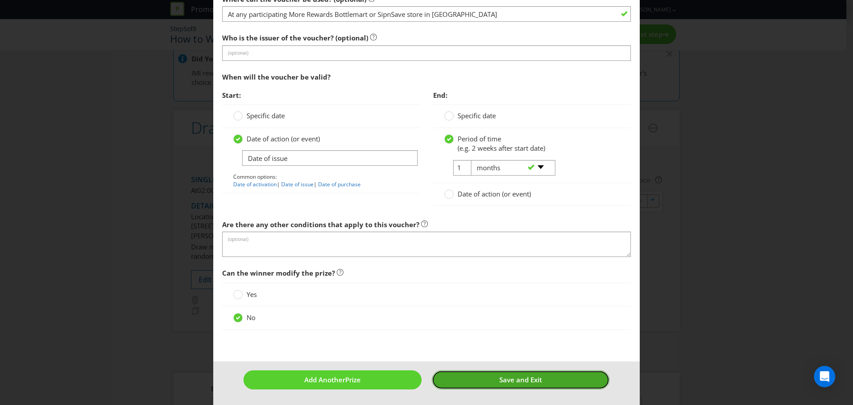
click at [485, 380] on button "Save and Exit" at bounding box center [521, 379] width 178 height 19
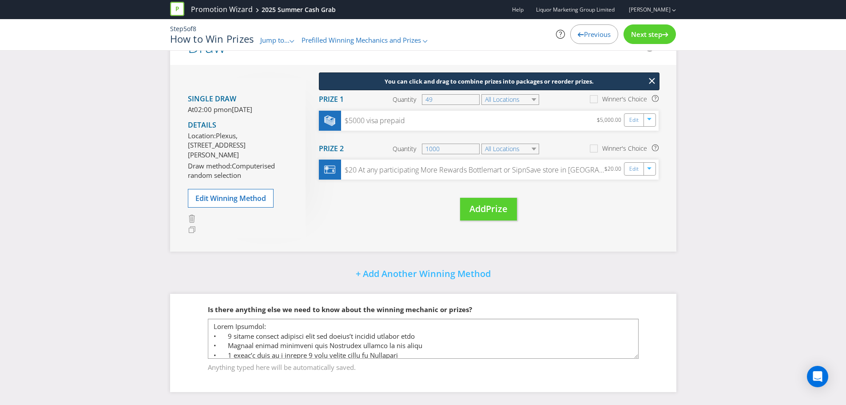
scroll to position [105, 0]
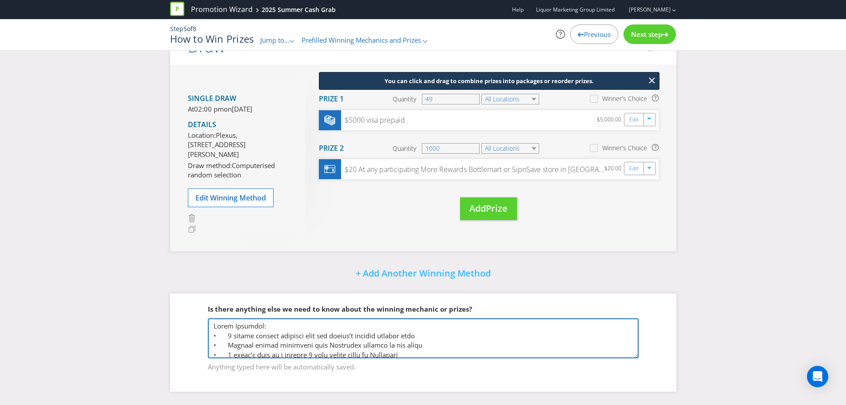
click at [474, 338] on textarea at bounding box center [423, 338] width 431 height 40
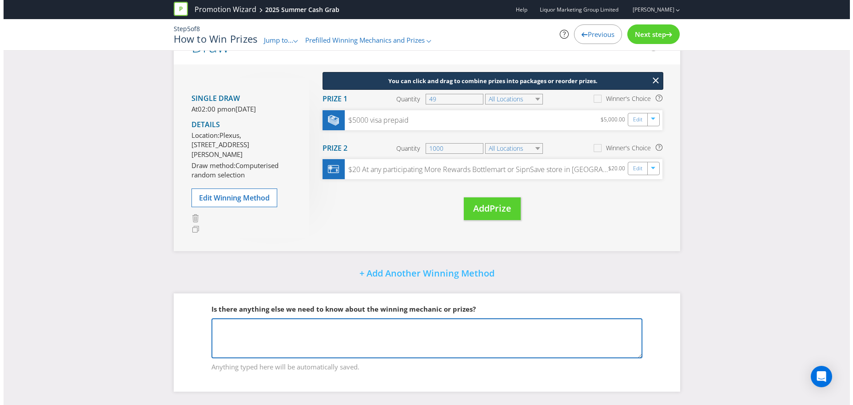
scroll to position [0, 0]
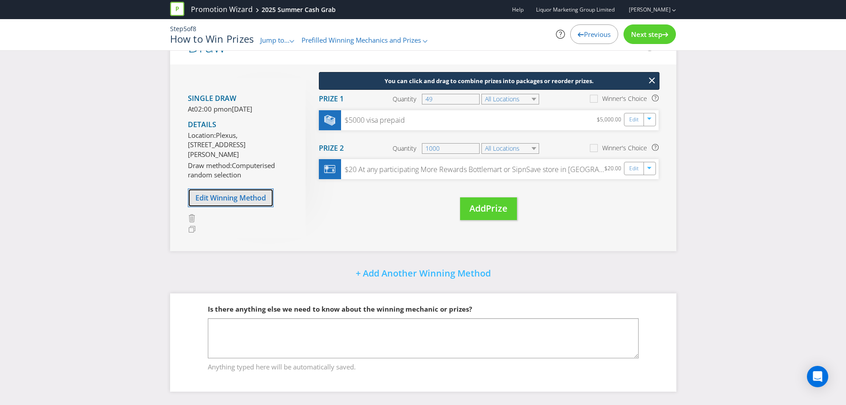
click at [230, 202] on span "Edit Winning Method" at bounding box center [230, 198] width 71 height 10
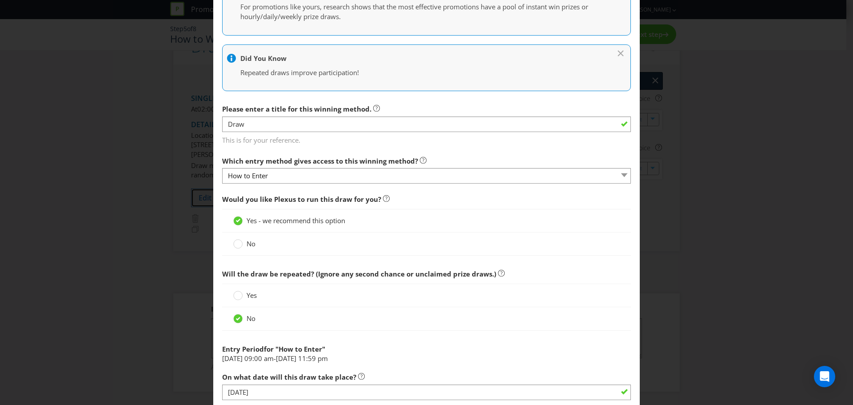
scroll to position [178, 0]
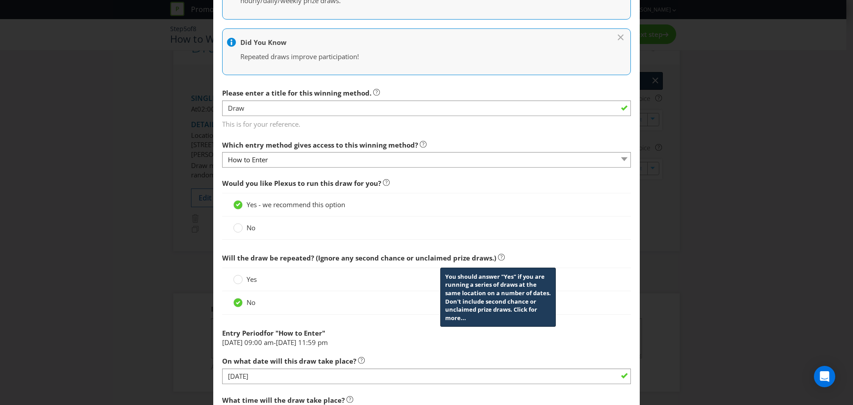
click at [498, 259] on icon at bounding box center [501, 257] width 7 height 7
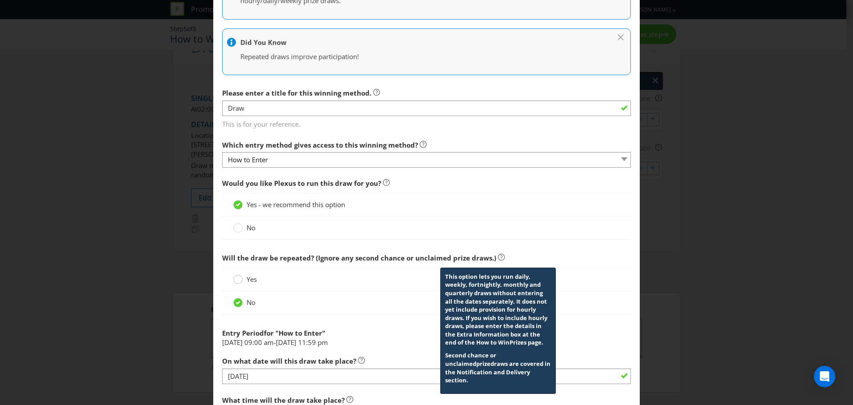
click at [238, 280] on circle at bounding box center [238, 279] width 9 height 9
click at [0, 0] on input "Yes" at bounding box center [0, 0] width 0 height 0
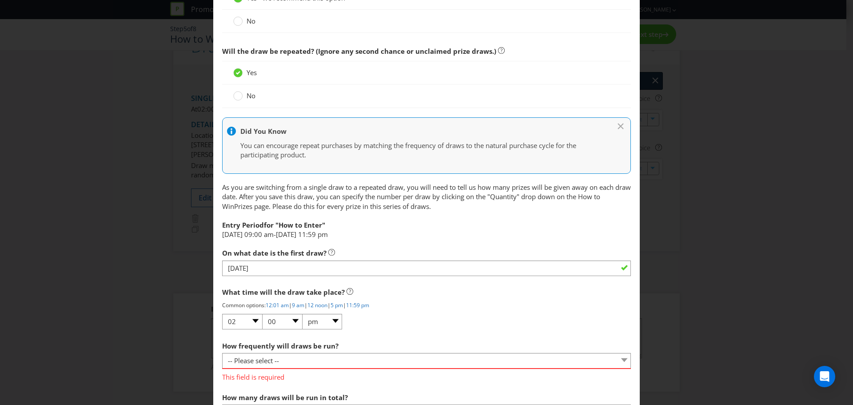
scroll to position [400, 0]
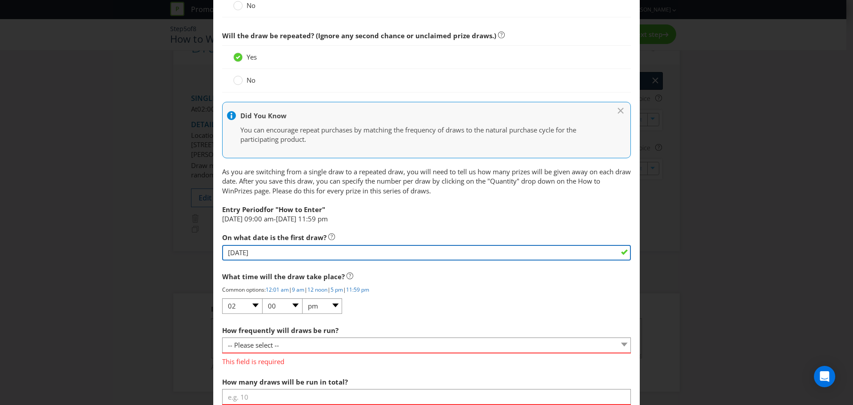
click at [263, 252] on input "[DATE]" at bounding box center [426, 253] width 409 height 16
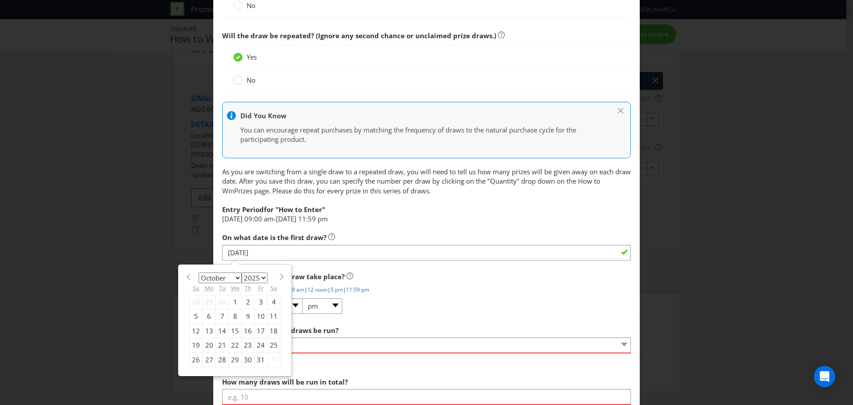
click at [278, 275] on span at bounding box center [281, 276] width 7 height 7
click at [278, 276] on span at bounding box center [281, 276] width 7 height 7
select select "11"
click at [259, 316] on div "12" at bounding box center [260, 316] width 13 height 14
type input "[DATE]"
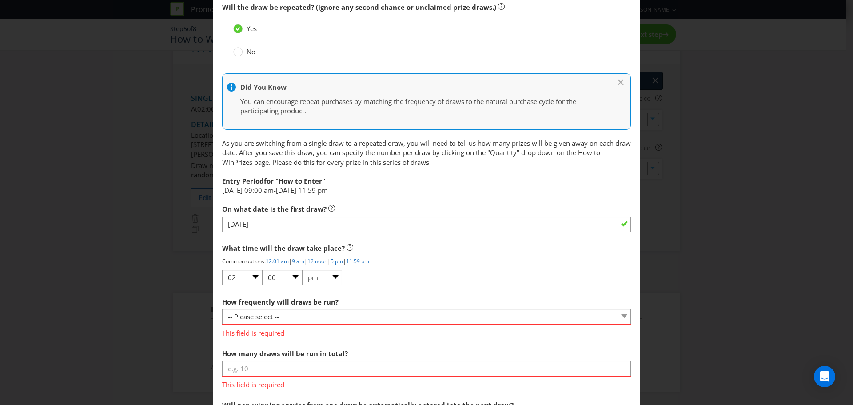
scroll to position [444, 0]
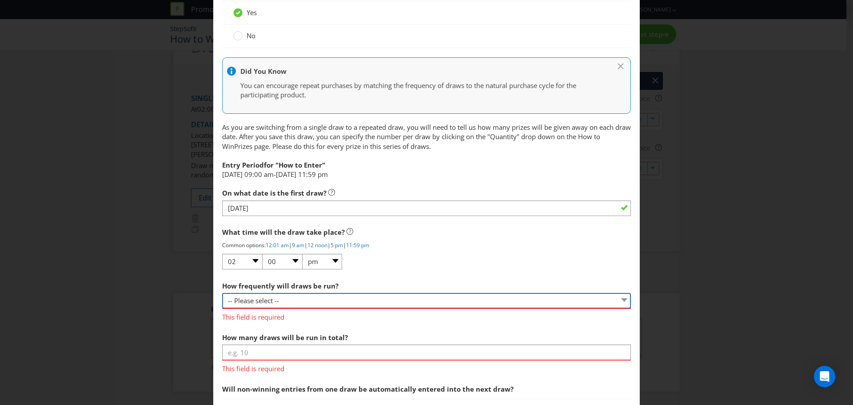
click at [310, 298] on select "-- Please select -- Hourly Daily Weekly Fortnightly Monthly Every 3 Months Irre…" at bounding box center [426, 301] width 409 height 16
select select "WEEKLY"
click at [222, 293] on select "-- Please select -- Hourly Daily Weekly Fortnightly Monthly Every 3 Months Irre…" at bounding box center [426, 301] width 409 height 16
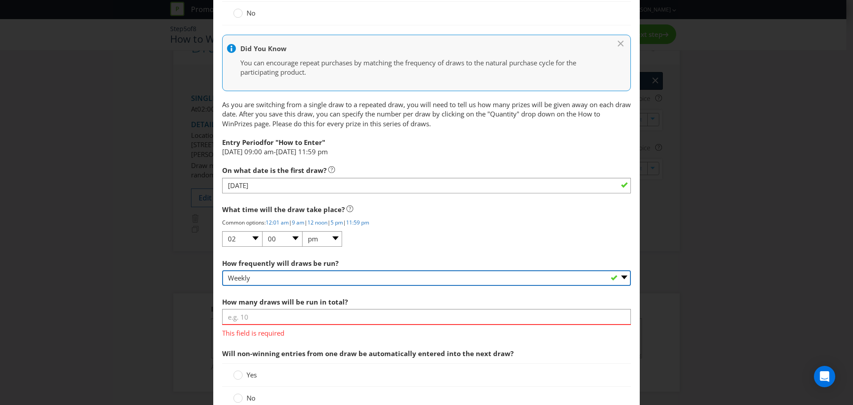
scroll to position [489, 0]
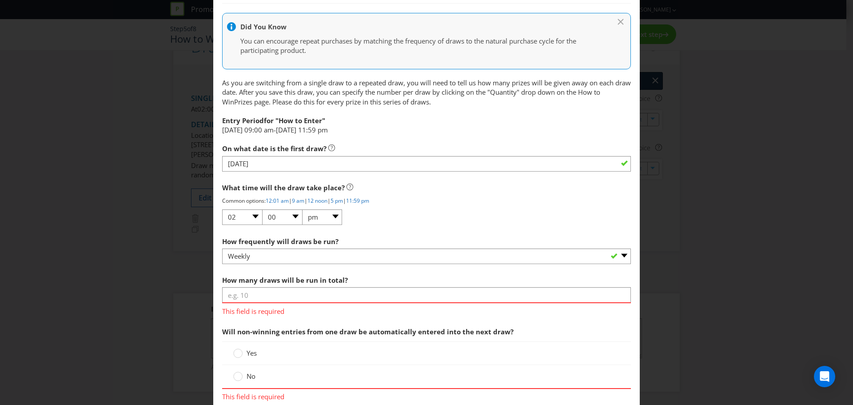
click at [316, 307] on span "This field is required" at bounding box center [426, 309] width 409 height 13
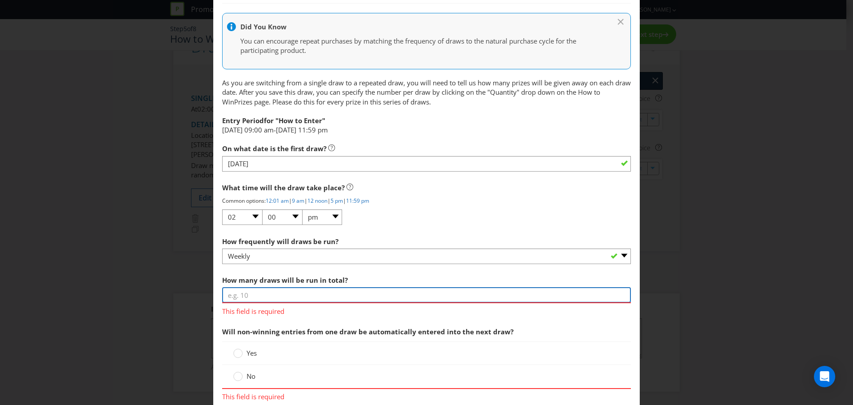
click at [303, 297] on input "number" at bounding box center [426, 295] width 409 height 16
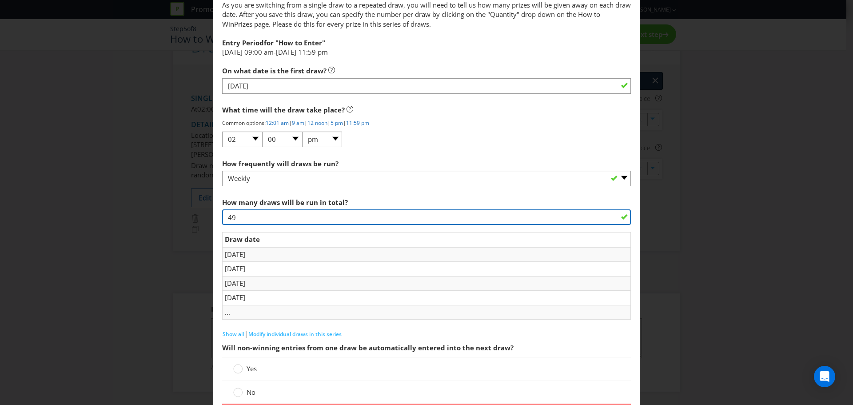
scroll to position [622, 0]
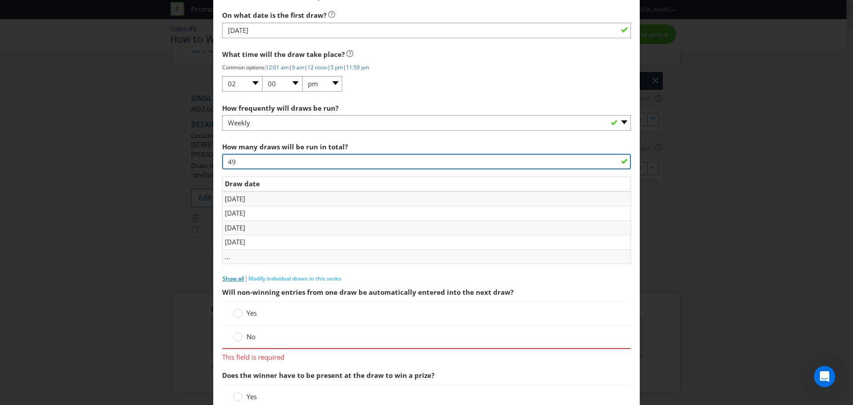
type input "49"
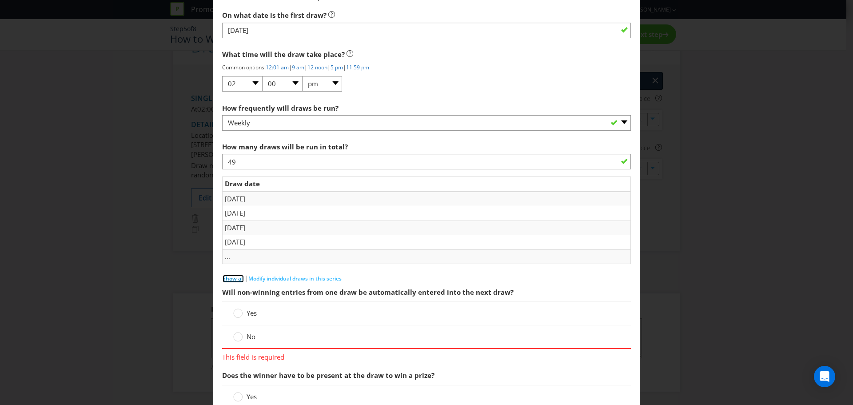
click at [230, 277] on span "Show all" at bounding box center [232, 278] width 21 height 8
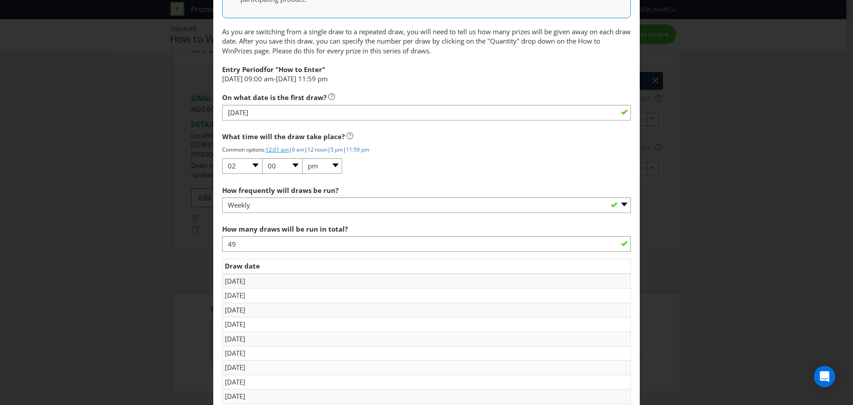
scroll to position [533, 0]
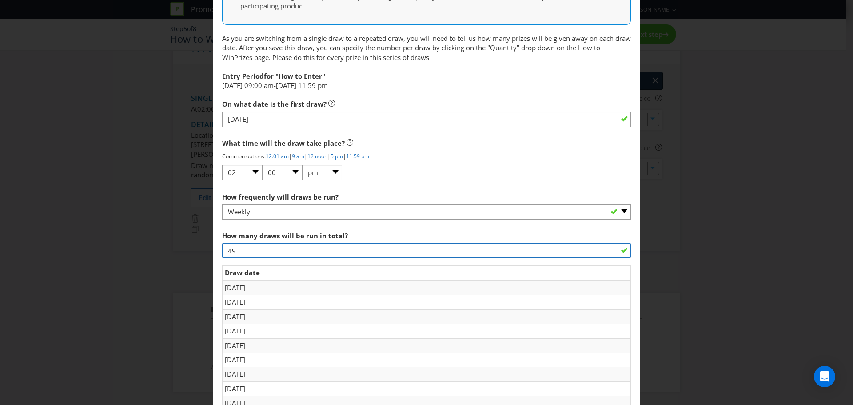
click at [160, 254] on div "Edit Winning Method How to Enter How will the winners be selected? Draw Judging…" at bounding box center [426, 202] width 853 height 405
type input "7"
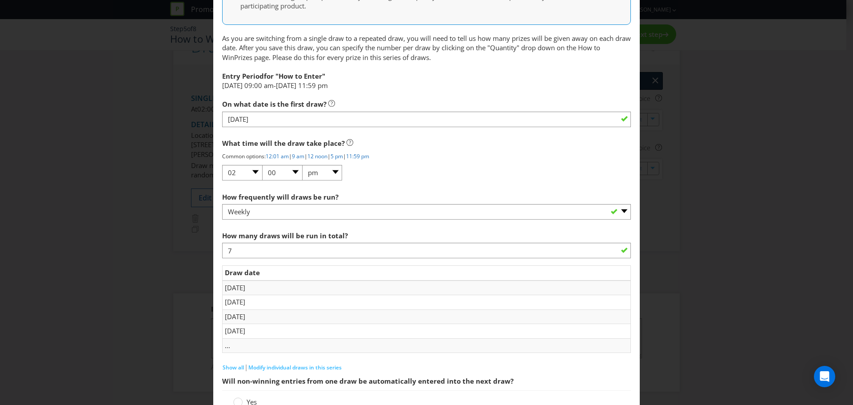
drag, startPoint x: 224, startPoint y: 348, endPoint x: 230, endPoint y: 352, distance: 7.8
click at [224, 348] on td "..." at bounding box center [426, 345] width 408 height 14
click at [232, 366] on span "Show all" at bounding box center [232, 367] width 21 height 8
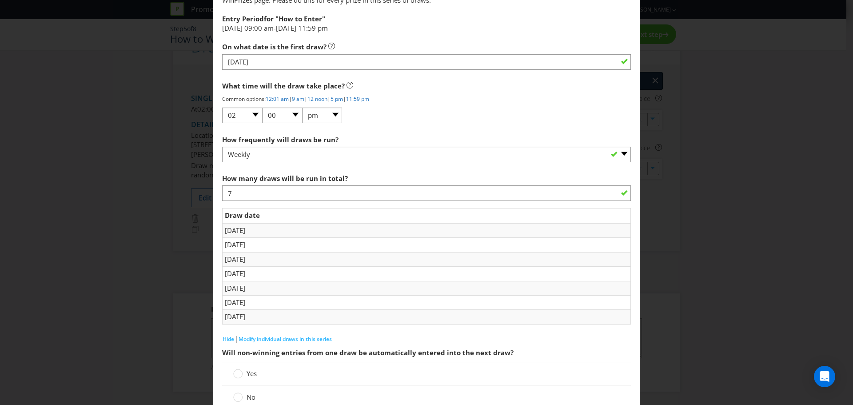
scroll to position [711, 0]
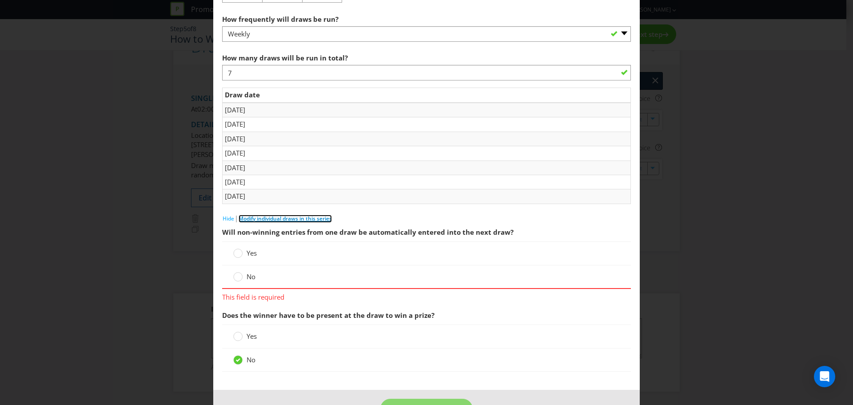
click at [286, 220] on span "Modify individual draws in this series" at bounding box center [284, 218] width 93 height 8
select select "IRREGULAR"
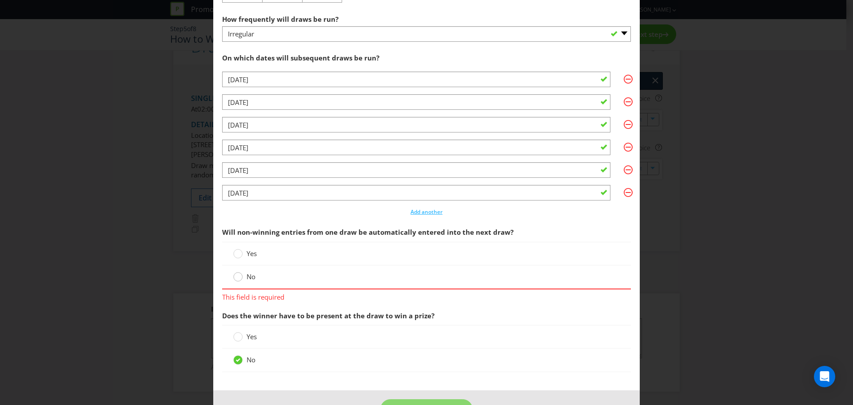
click at [236, 275] on div at bounding box center [238, 273] width 4 height 4
click at [0, 0] on input "No" at bounding box center [0, 0] width 0 height 0
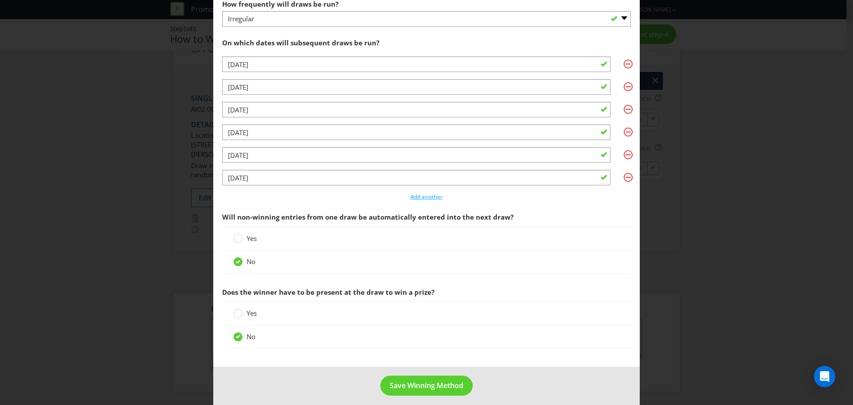
scroll to position [732, 0]
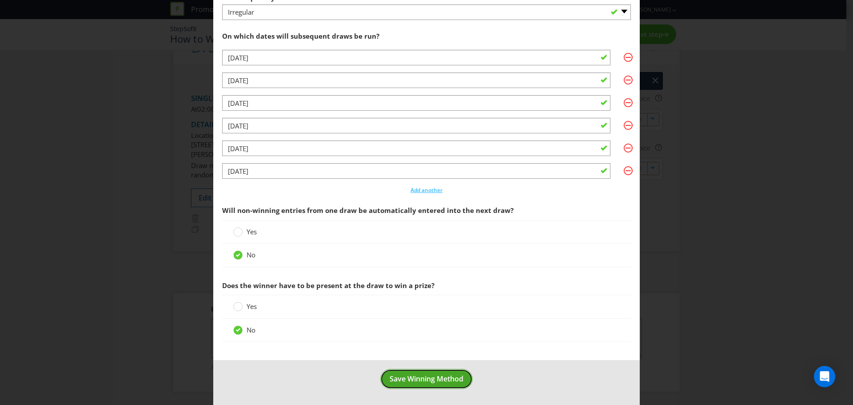
click at [425, 376] on span "Save Winning Method" at bounding box center [426, 378] width 74 height 10
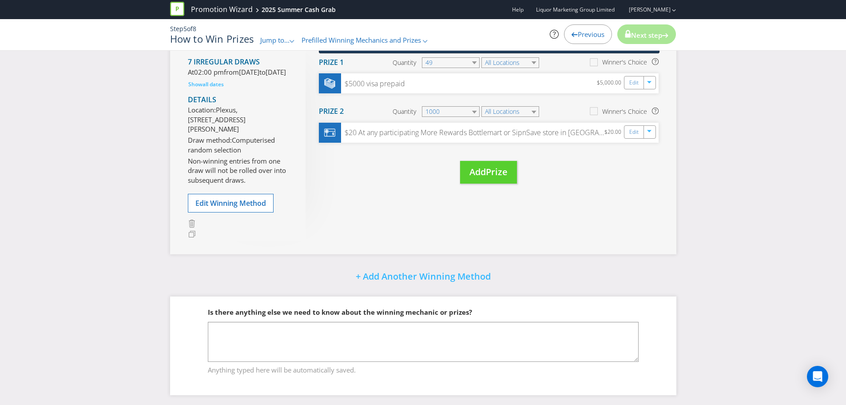
scroll to position [207, 0]
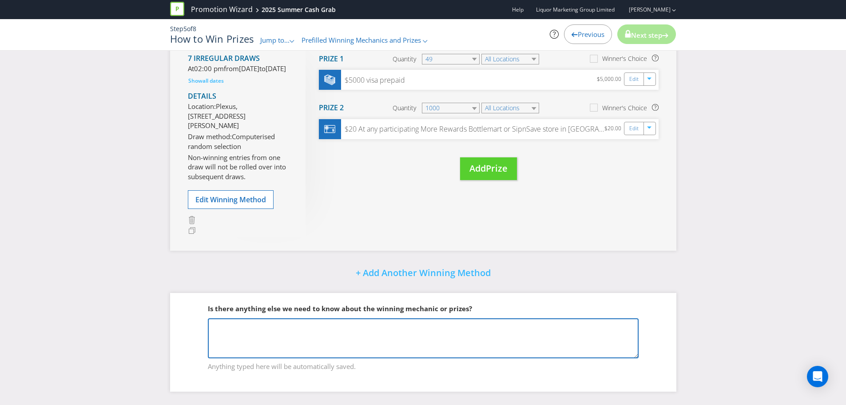
click at [300, 337] on textarea at bounding box center [423, 338] width 431 height 40
type textarea "W"
type textarea "This"
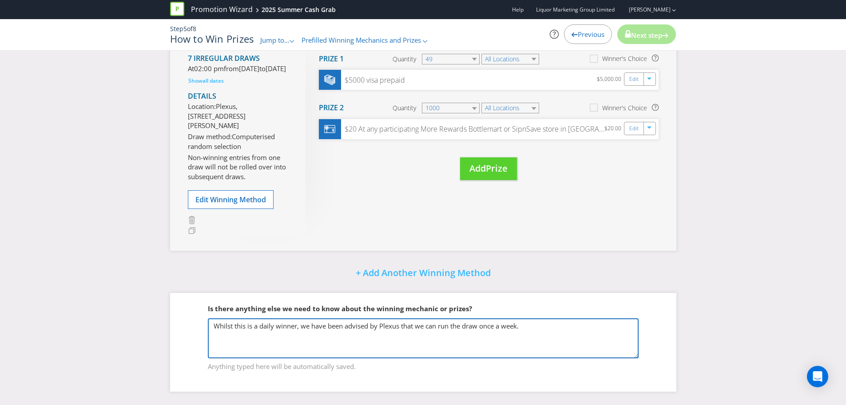
type textarea "Whilst this is a daily winner, we have been advised by Plexus that we can run t…"
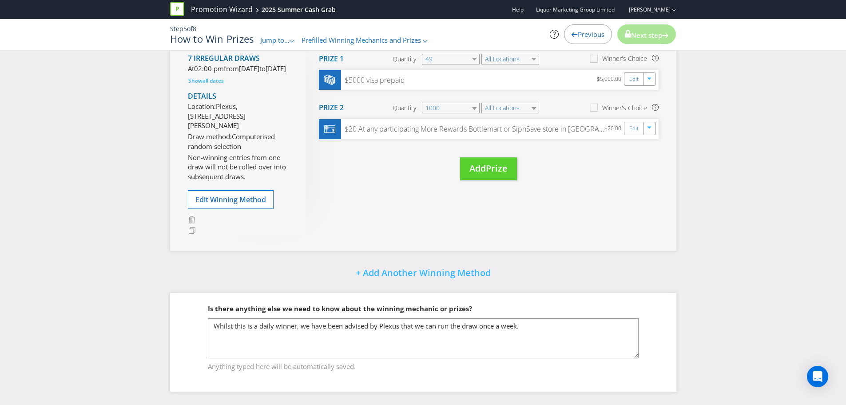
click at [459, 367] on span "Anything typed here will be automatically saved." at bounding box center [423, 364] width 431 height 13
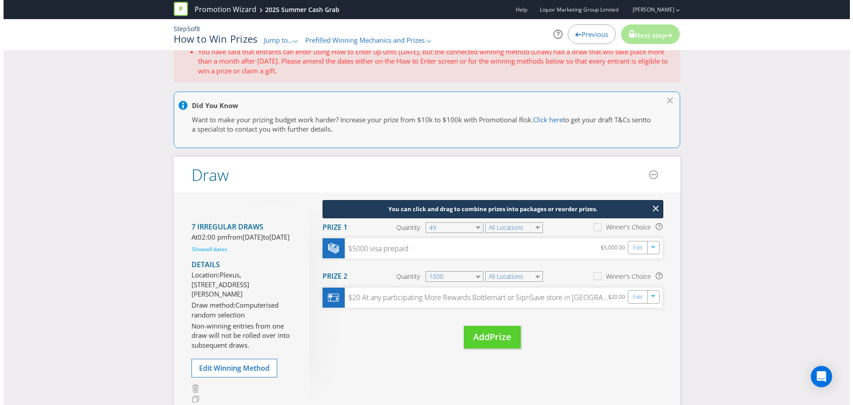
scroll to position [89, 0]
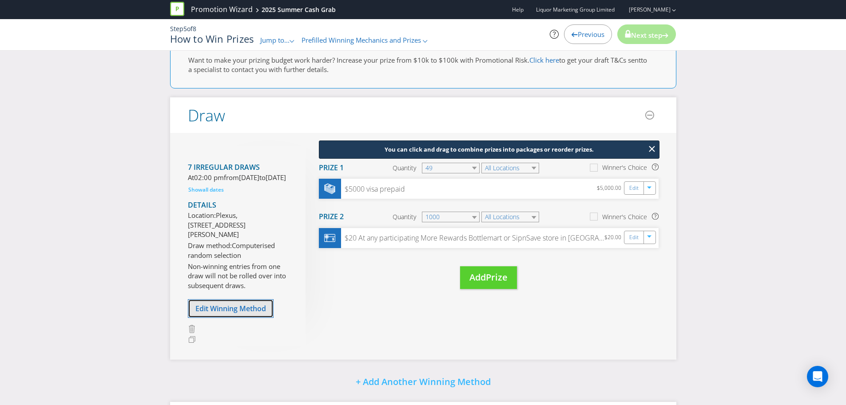
click at [217, 313] on span "Edit Winning Method" at bounding box center [230, 308] width 71 height 10
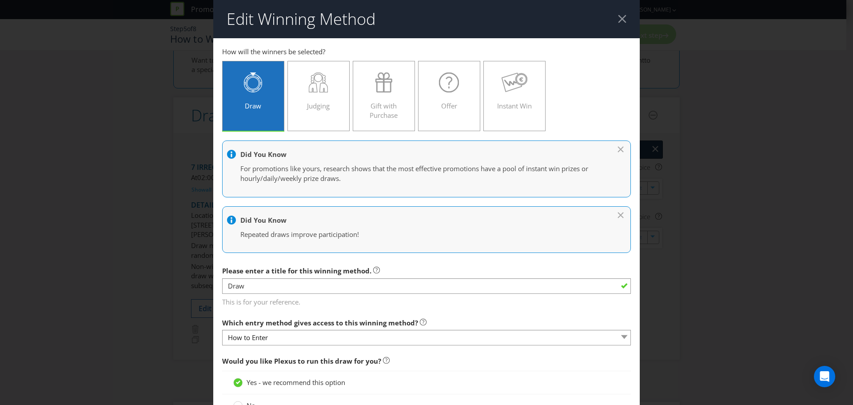
click at [618, 20] on div at bounding box center [622, 19] width 8 height 8
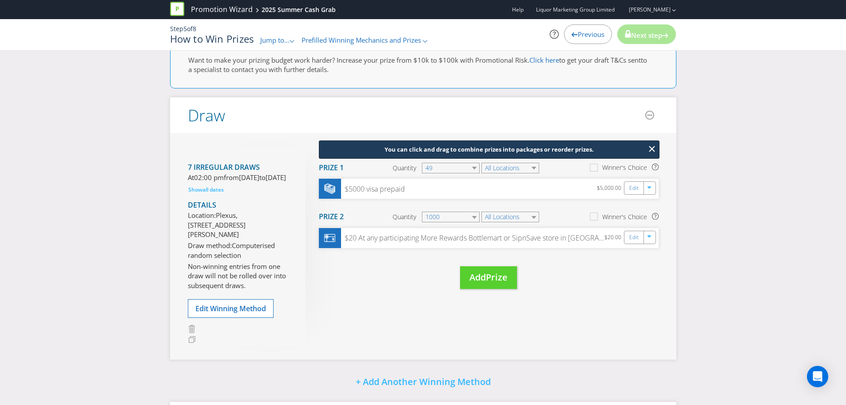
click at [277, 42] on span "Jump to..." at bounding box center [274, 40] width 29 height 9
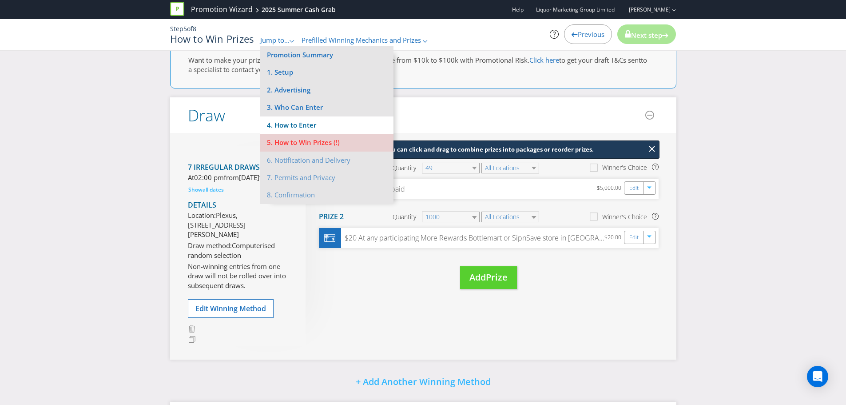
click at [306, 126] on li "4. How to Enter" at bounding box center [326, 124] width 133 height 17
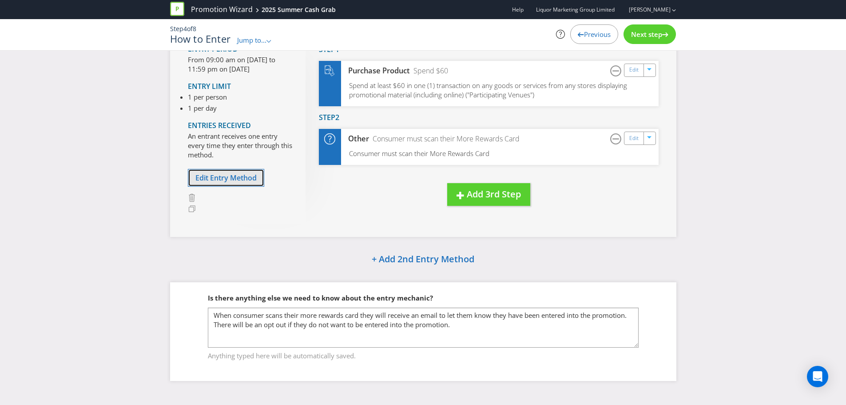
click at [231, 181] on span "Edit Entry Method" at bounding box center [225, 178] width 61 height 10
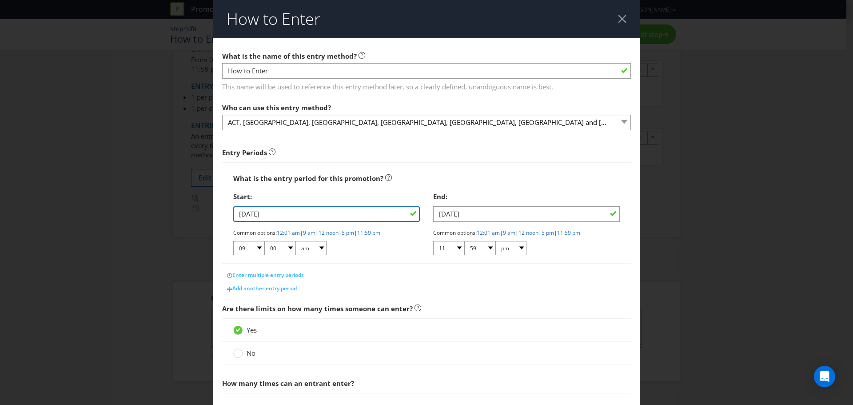
click at [383, 214] on input "[DATE]" at bounding box center [326, 214] width 187 height 16
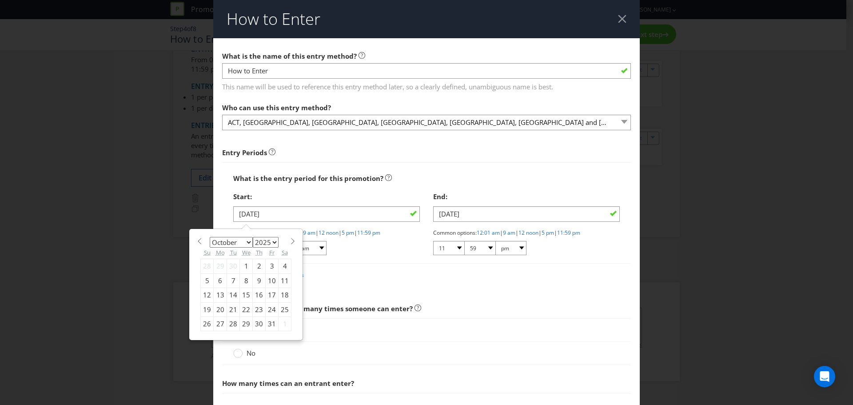
click at [290, 241] on select "00 01 05 10 15 20 25 29 30 35 40 45 50 55 59" at bounding box center [279, 248] width 31 height 14
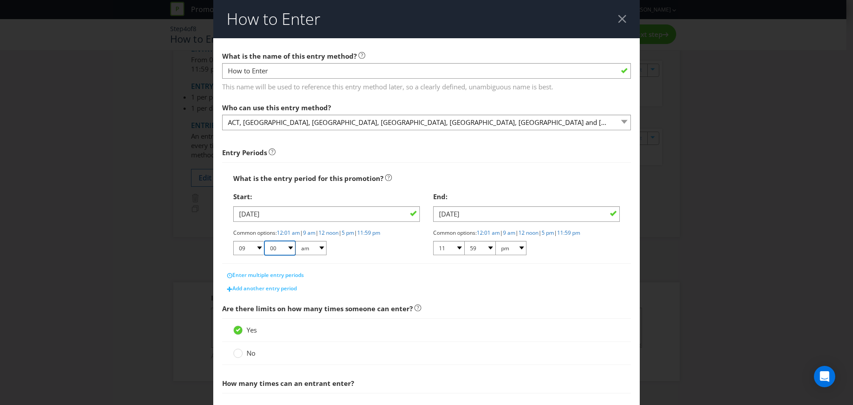
click at [290, 241] on select "00 01 05 10 15 20 25 29 30 35 40 45 50 55 59" at bounding box center [279, 248] width 31 height 14
click at [397, 214] on input "[DATE]" at bounding box center [326, 214] width 187 height 16
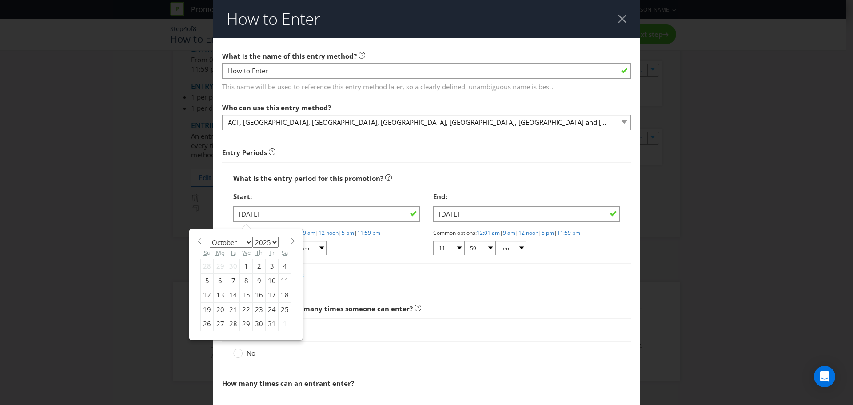
click at [291, 239] on span at bounding box center [292, 241] width 7 height 7
click at [289, 242] on span at bounding box center [292, 241] width 7 height 7
select select "11"
click at [244, 267] on div "3" at bounding box center [246, 266] width 13 height 14
type input "[DATE]"
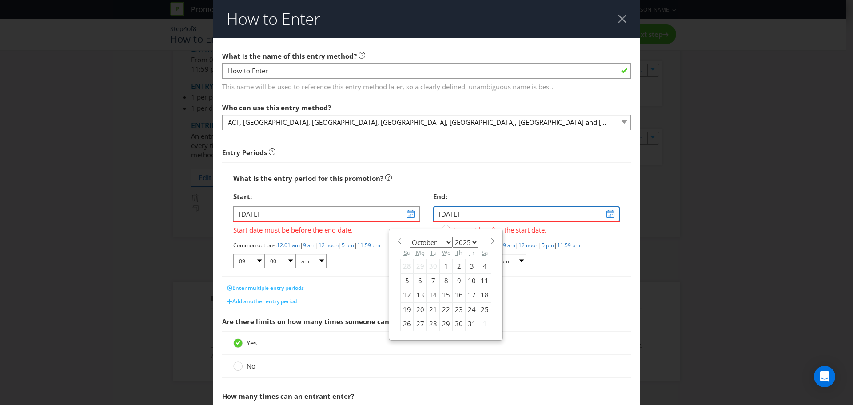
click at [486, 218] on input "[DATE]" at bounding box center [526, 214] width 187 height 16
click at [489, 240] on span at bounding box center [492, 241] width 7 height 7
select select "0"
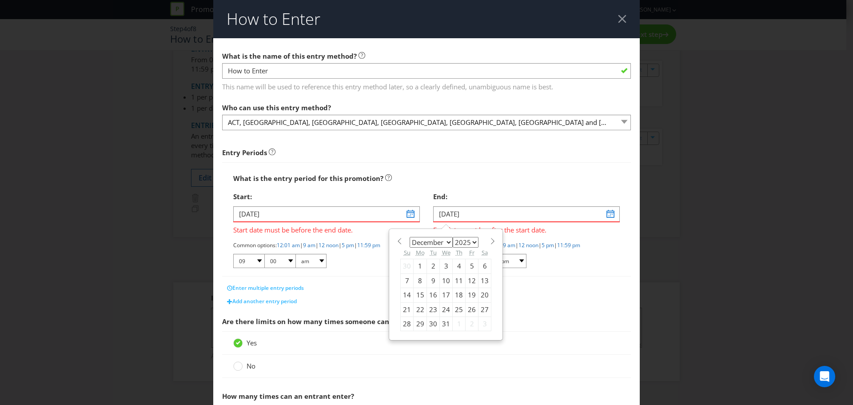
select select "2026"
click at [434, 309] on div "20" at bounding box center [433, 309] width 13 height 14
type input "[DATE]"
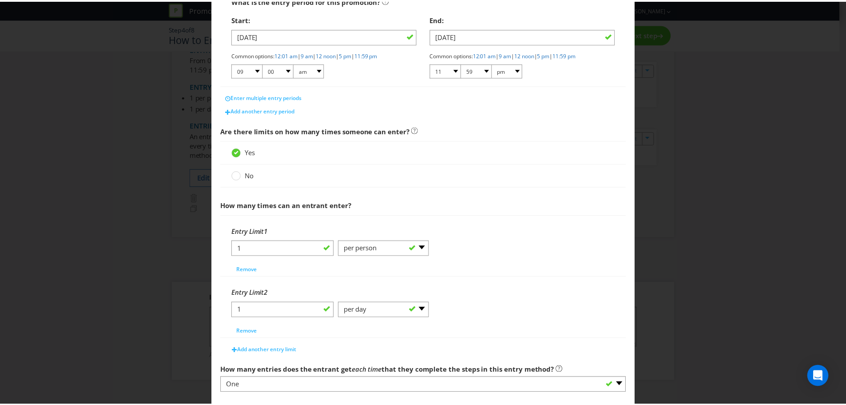
scroll to position [226, 0]
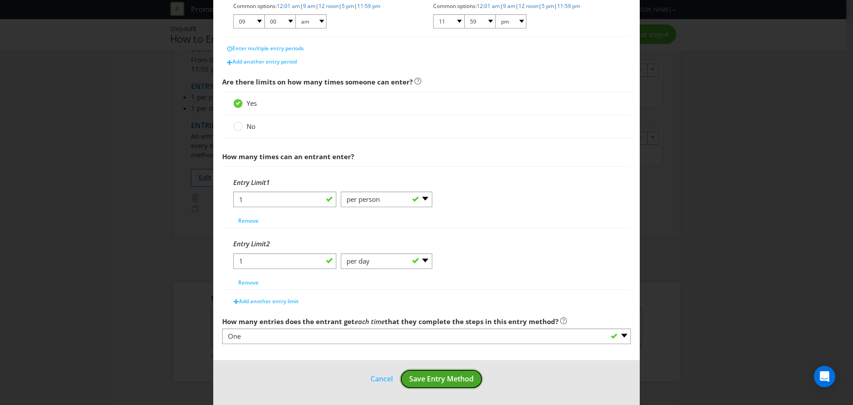
click at [440, 379] on span "Save Entry Method" at bounding box center [441, 378] width 64 height 10
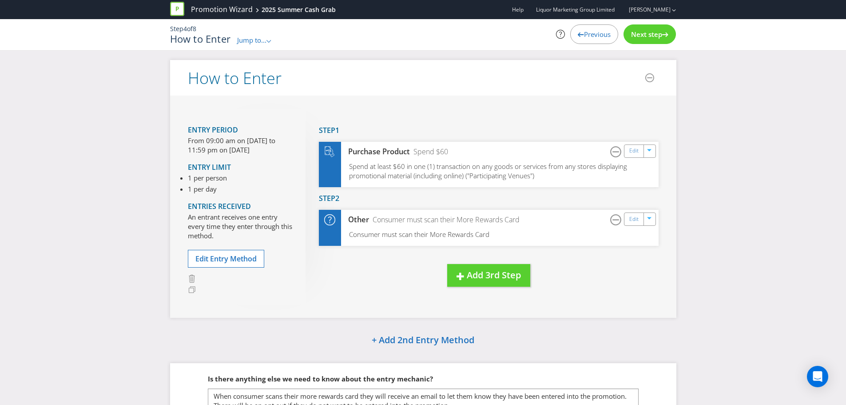
click at [641, 34] on span "Next step" at bounding box center [646, 34] width 31 height 9
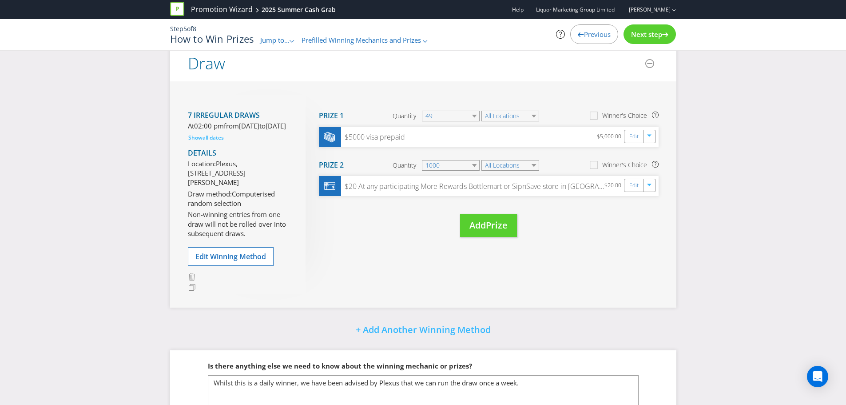
scroll to position [133, 0]
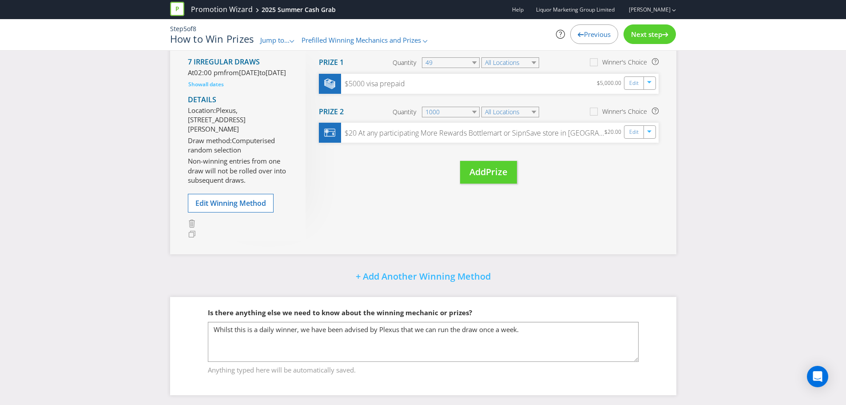
click at [643, 32] on span "Next step" at bounding box center [646, 34] width 31 height 9
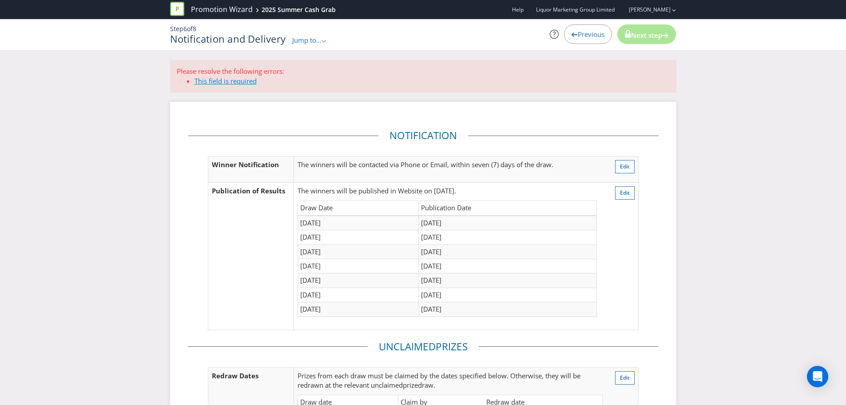
click at [233, 78] on link "This field is required" at bounding box center [226, 80] width 62 height 9
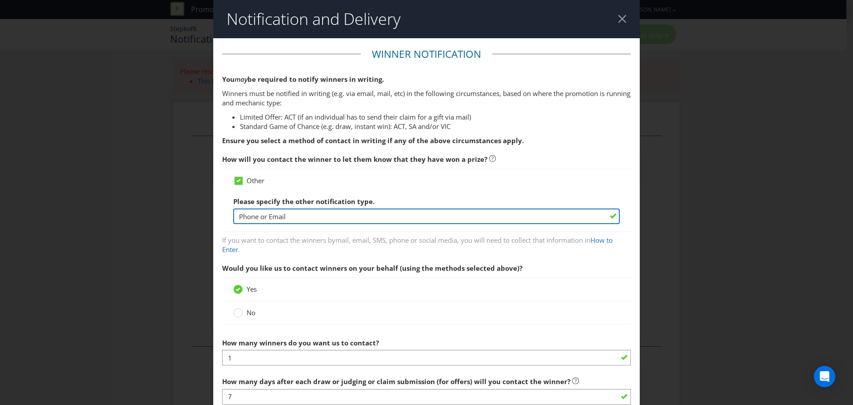
click at [395, 217] on input "Phone or Email" at bounding box center [426, 216] width 386 height 16
click at [397, 214] on input "Phone or Email" at bounding box center [426, 216] width 386 height 16
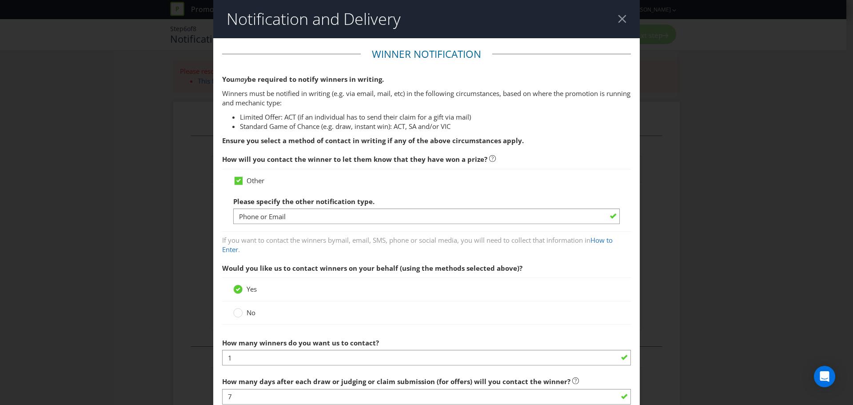
click at [413, 193] on div "Please specify the other notification type. Phone or Email" at bounding box center [426, 208] width 386 height 32
click at [238, 311] on div at bounding box center [238, 309] width 4 height 4
click at [0, 0] on input "No" at bounding box center [0, 0] width 0 height 0
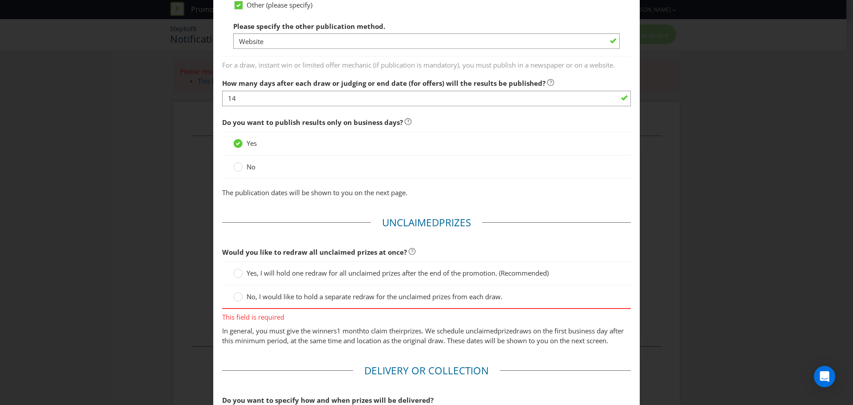
scroll to position [577, 0]
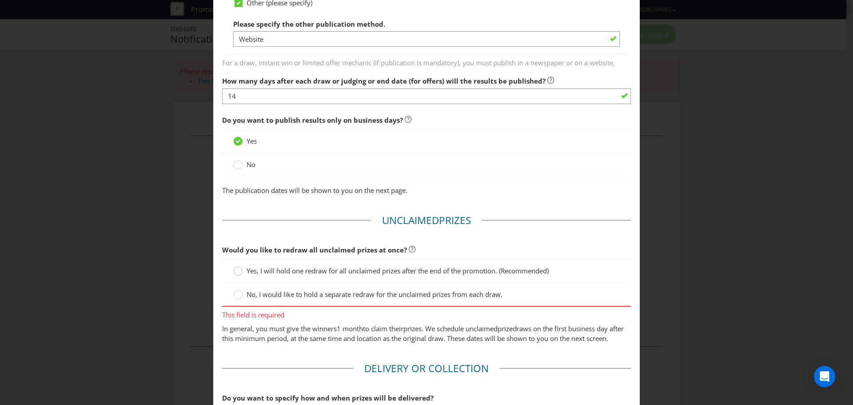
click at [238, 270] on div at bounding box center [238, 268] width 4 height 4
click at [0, 0] on input "Yes, I will hold one redraw for all unclaimed prizes after the end of the promo…" at bounding box center [0, 0] width 0 height 0
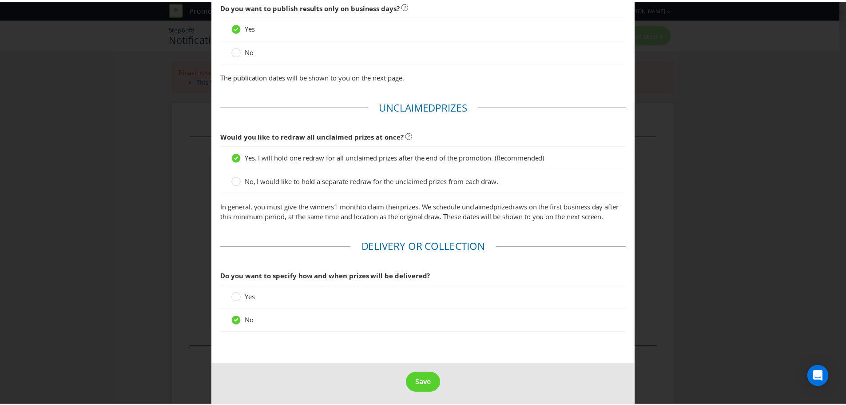
scroll to position [704, 0]
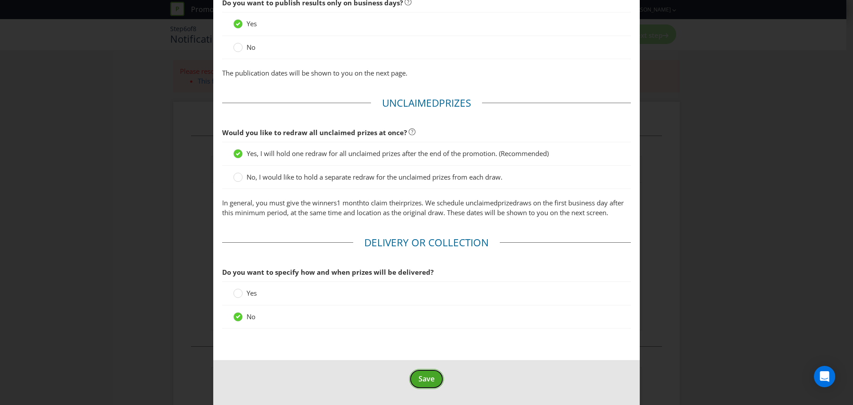
click at [425, 379] on span "Save" at bounding box center [426, 378] width 16 height 10
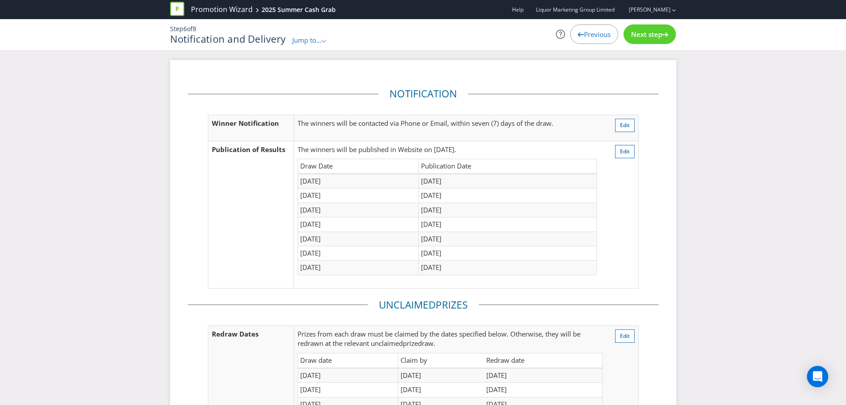
click at [647, 34] on span "Next step" at bounding box center [646, 34] width 31 height 9
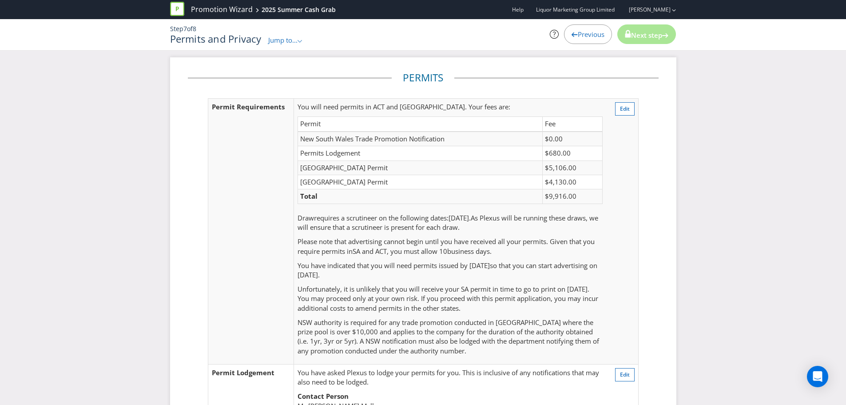
scroll to position [222, 0]
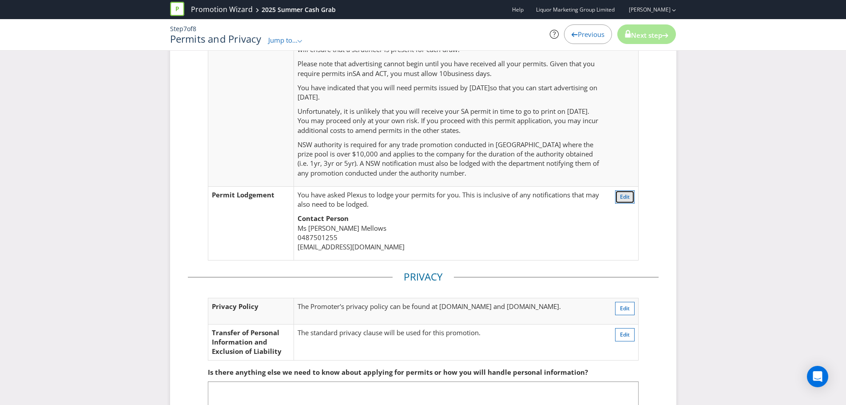
click at [621, 195] on span "Edit" at bounding box center [625, 197] width 10 height 8
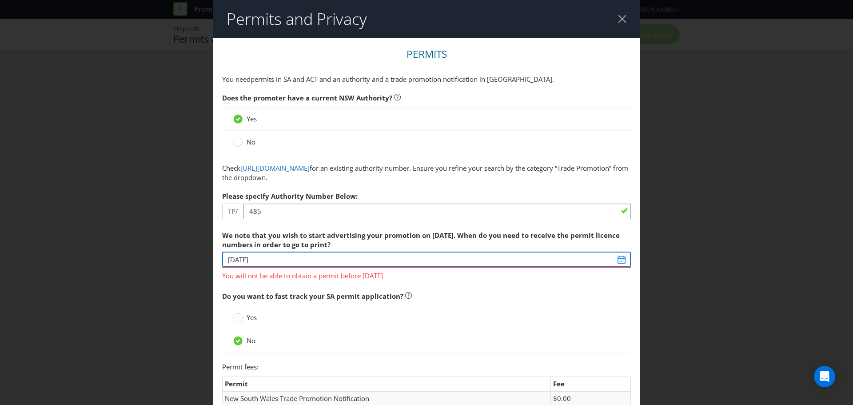
click at [616, 261] on input "[DATE]" at bounding box center [426, 259] width 409 height 16
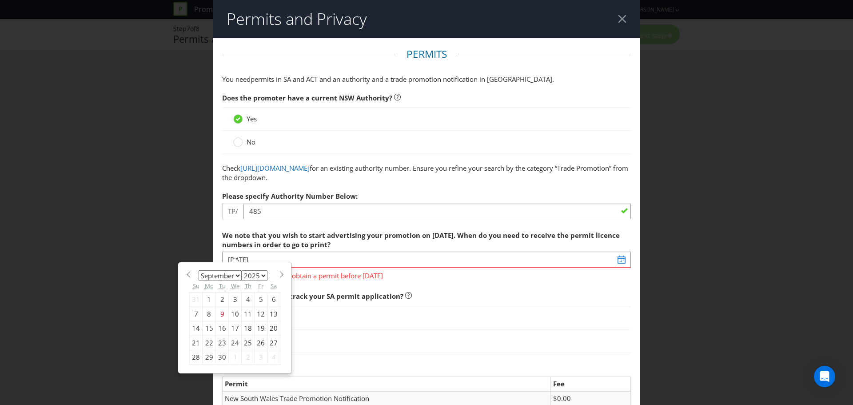
drag, startPoint x: 116, startPoint y: 281, endPoint x: 122, endPoint y: 279, distance: 5.9
click at [117, 281] on div "Permits and Privacy Permits You need permits in SA and ACT and an authority and…" at bounding box center [426, 202] width 853 height 405
click at [269, 262] on div "We note that you wish to start advertising your promotion on [DATE]. When do yo…" at bounding box center [426, 253] width 409 height 55
click at [278, 273] on span at bounding box center [281, 274] width 7 height 7
select select "9"
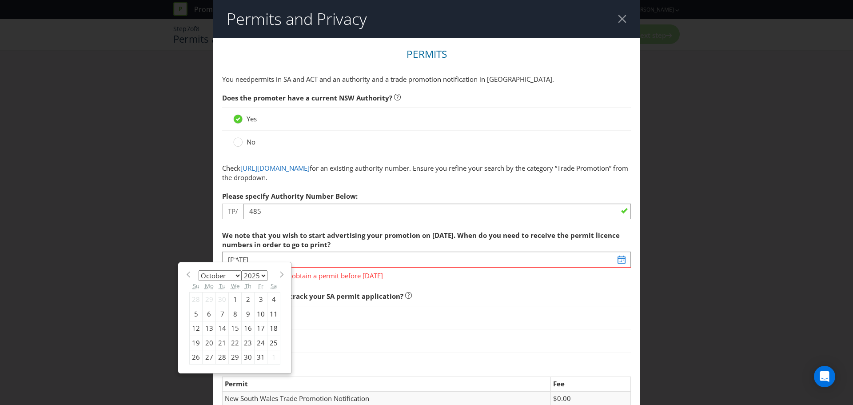
click at [258, 329] on div "17" at bounding box center [260, 328] width 13 height 14
type input "[DATE]"
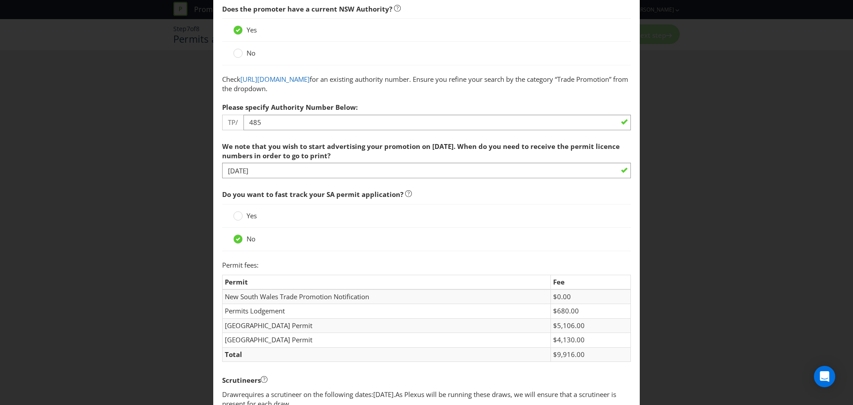
scroll to position [44, 0]
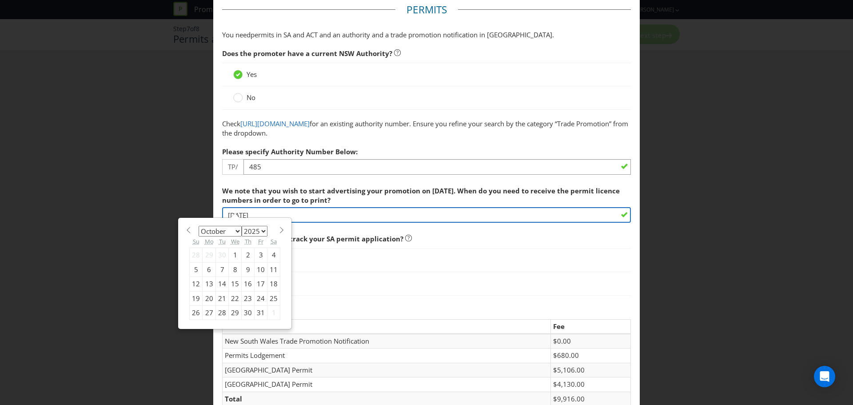
click at [261, 215] on input "[DATE]" at bounding box center [426, 215] width 409 height 16
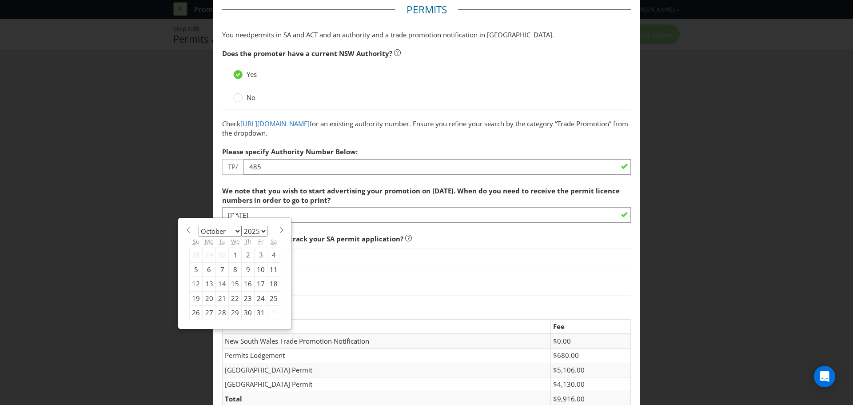
click at [187, 230] on span at bounding box center [188, 229] width 7 height 7
click at [278, 227] on span at bounding box center [281, 229] width 7 height 7
select select "9"
click at [259, 269] on div "10" at bounding box center [260, 269] width 13 height 14
type input "[DATE]"
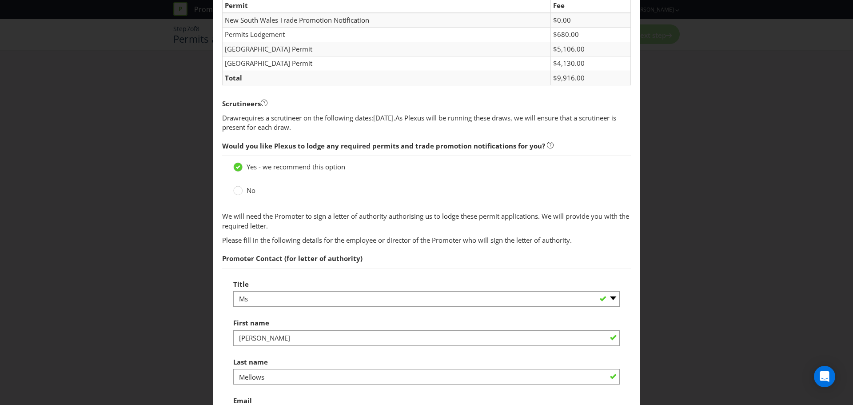
scroll to position [355, 0]
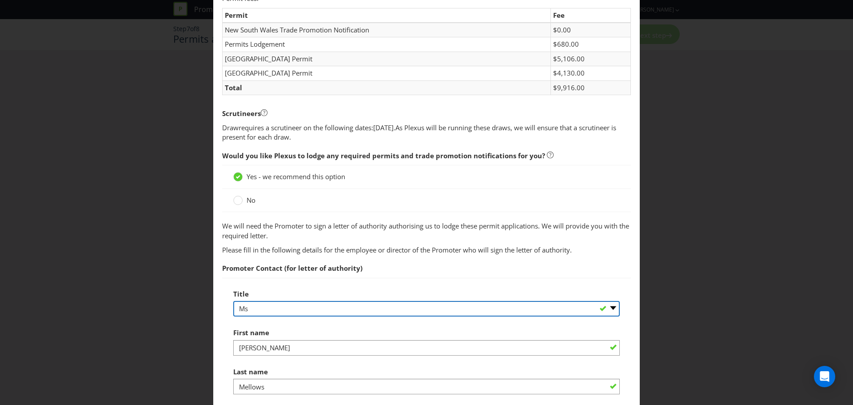
click at [296, 306] on select "-- Please select -- Mr Ms Mrs [PERSON_NAME] [PERSON_NAME] (please specify)" at bounding box center [426, 309] width 386 height 16
select select "MRS"
click at [233, 301] on select "-- Please select -- Mr Ms Mrs [PERSON_NAME] [PERSON_NAME] (please specify)" at bounding box center [426, 309] width 386 height 16
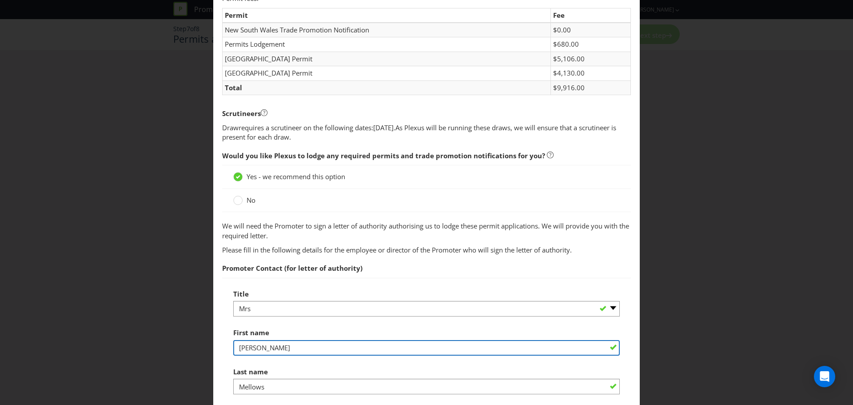
drag, startPoint x: 257, startPoint y: 346, endPoint x: 181, endPoint y: 349, distance: 76.0
click at [191, 349] on div "Permits and Privacy Permits You need permits in SA and ACT and an authority and…" at bounding box center [426, 202] width 853 height 405
type input "[PERSON_NAME]"
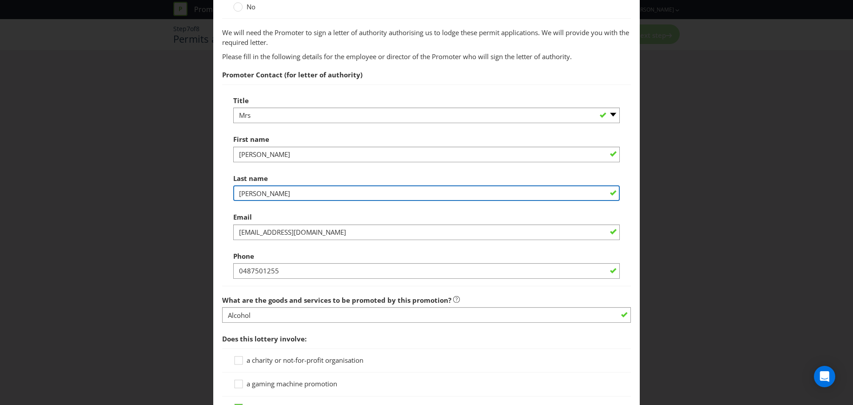
scroll to position [577, 0]
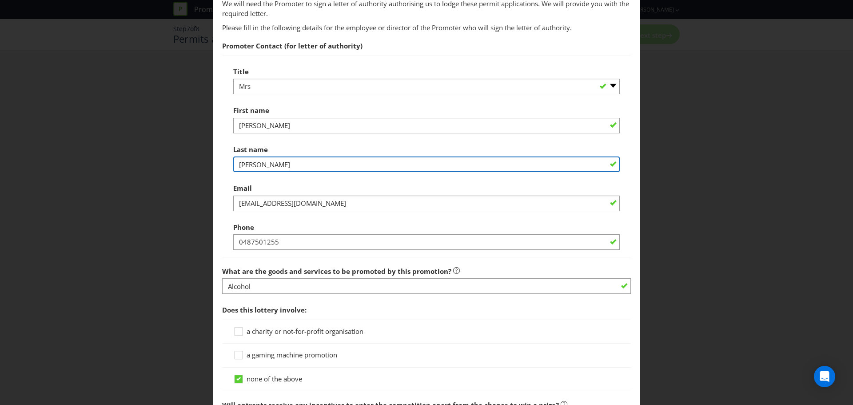
type input "[PERSON_NAME]"
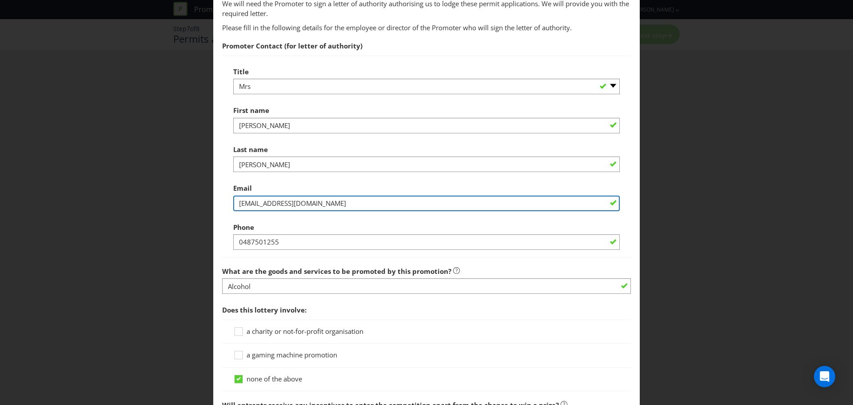
drag, startPoint x: 288, startPoint y: 203, endPoint x: 8, endPoint y: 193, distance: 279.5
click at [107, 195] on div "Permits and Privacy Permits You need permits in SA and ACT and an authority and…" at bounding box center [426, 202] width 853 height 405
type input "[PERSON_NAME][EMAIL_ADDRESS][DOMAIN_NAME]"
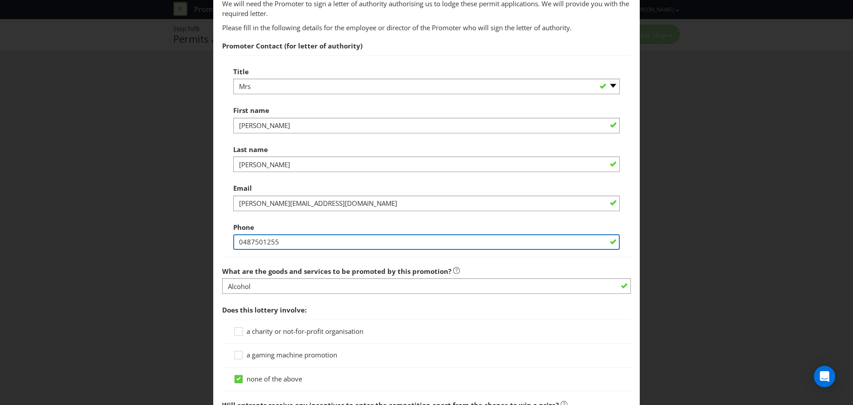
drag, startPoint x: 206, startPoint y: 236, endPoint x: 19, endPoint y: 231, distance: 187.0
click at [102, 232] on div "Permits and Privacy Permits You need permits in SA and ACT and an authority and…" at bounding box center [426, 202] width 853 height 405
type input "0294752333"
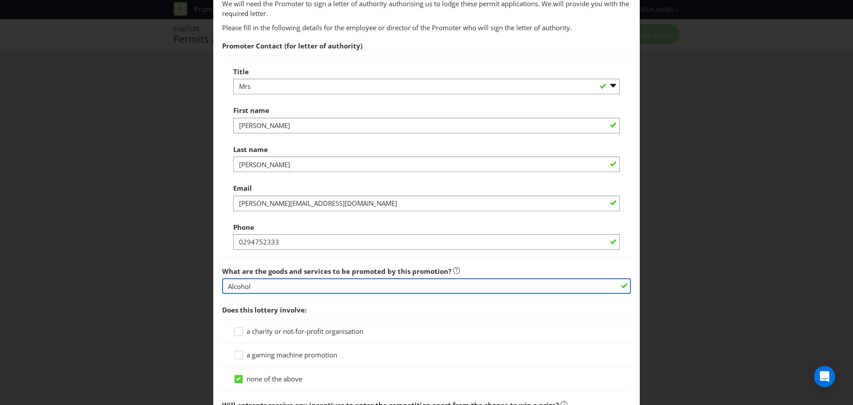
drag, startPoint x: 196, startPoint y: 273, endPoint x: 144, endPoint y: 266, distance: 52.9
click at [150, 266] on div "Permits and Privacy Permits You need permits in SA and ACT and an authority and…" at bounding box center [426, 202] width 853 height 405
type input "p"
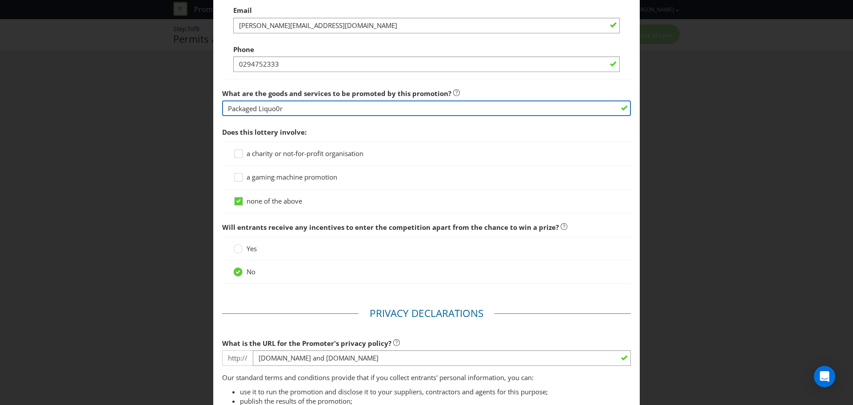
scroll to position [844, 0]
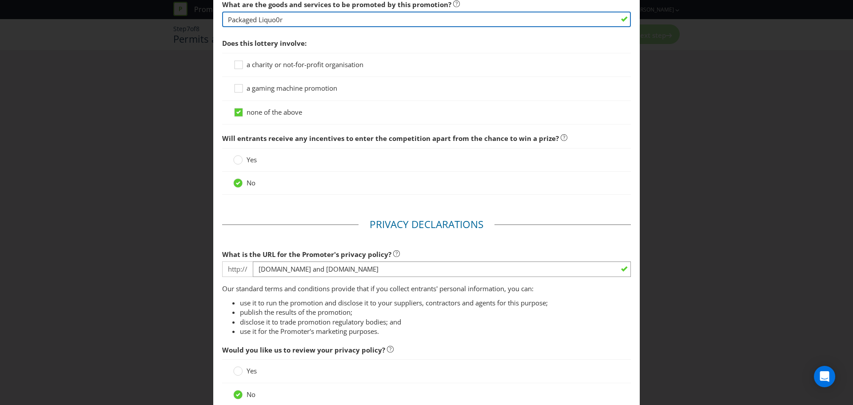
type input "Packaged Liquo0r"
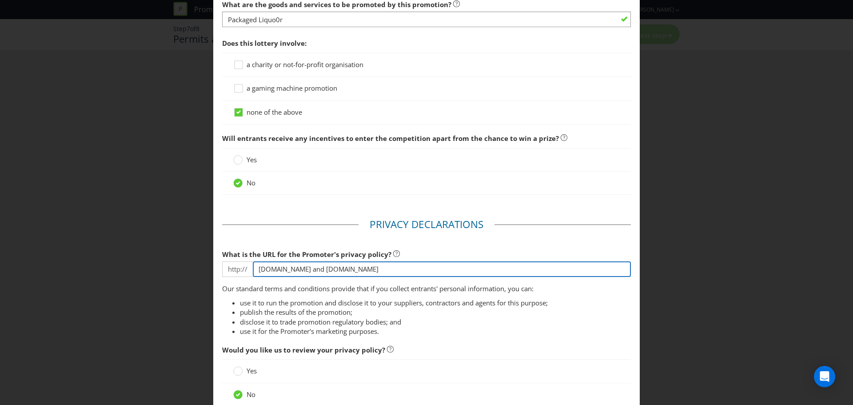
click at [310, 267] on input "[DOMAIN_NAME] and [DOMAIN_NAME]" at bounding box center [442, 269] width 378 height 16
drag, startPoint x: 338, startPoint y: 273, endPoint x: 4, endPoint y: 277, distance: 334.4
click at [87, 275] on div "Permits and Privacy Permits You need permits in SA and ACT and an authority and…" at bounding box center [426, 202] width 853 height 405
click at [270, 269] on input "text" at bounding box center [442, 269] width 378 height 16
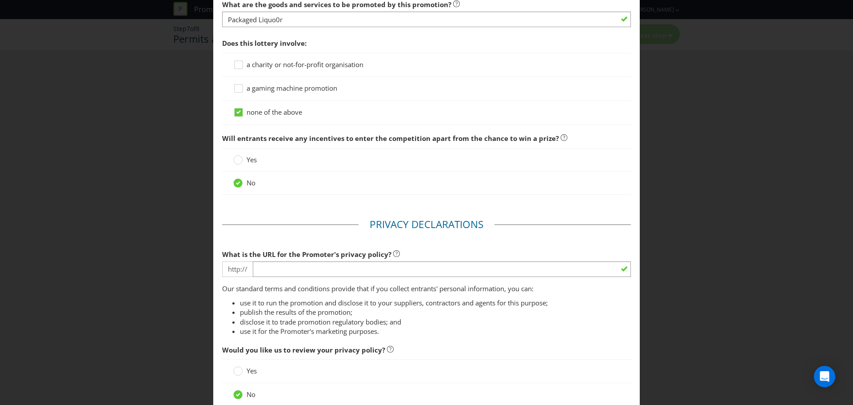
click at [229, 270] on span "http://" at bounding box center [237, 269] width 31 height 16
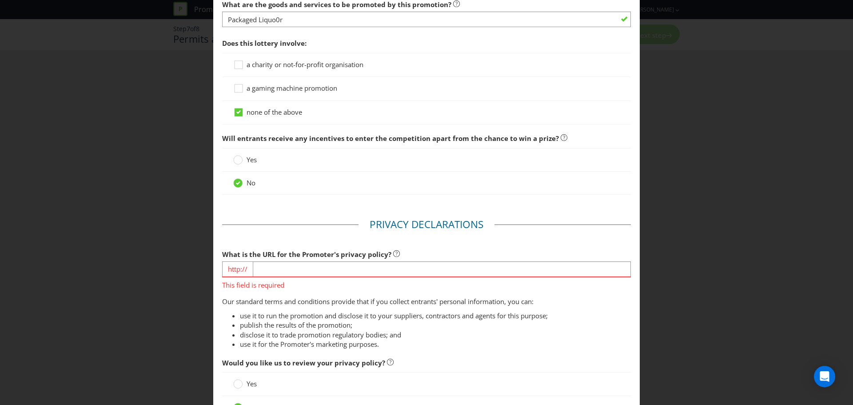
click at [242, 269] on span "http://" at bounding box center [237, 269] width 31 height 16
click at [238, 269] on span "http://" at bounding box center [237, 269] width 31 height 16
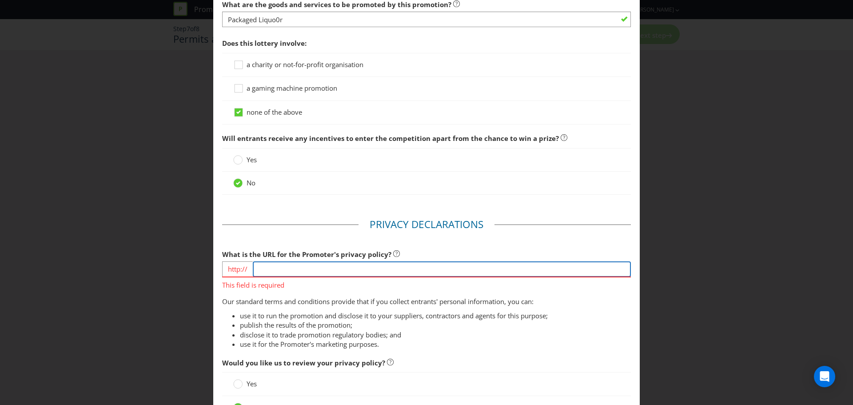
click at [281, 269] on input "text" at bounding box center [442, 269] width 378 height 16
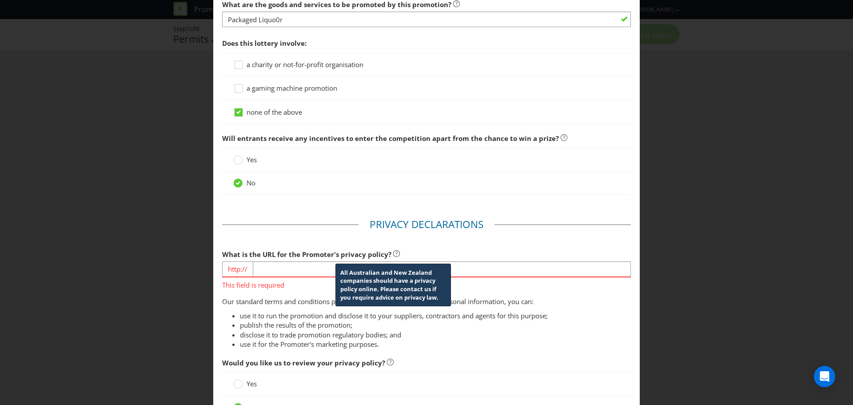
click at [393, 253] on icon at bounding box center [396, 253] width 7 height 7
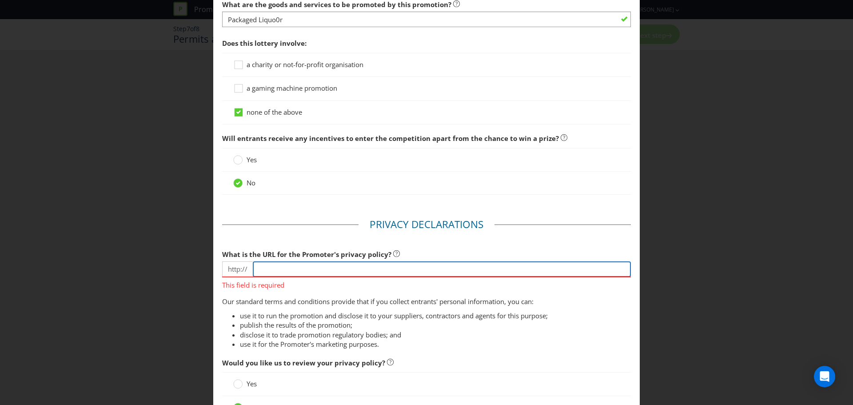
click at [279, 267] on input "text" at bounding box center [442, 269] width 378 height 16
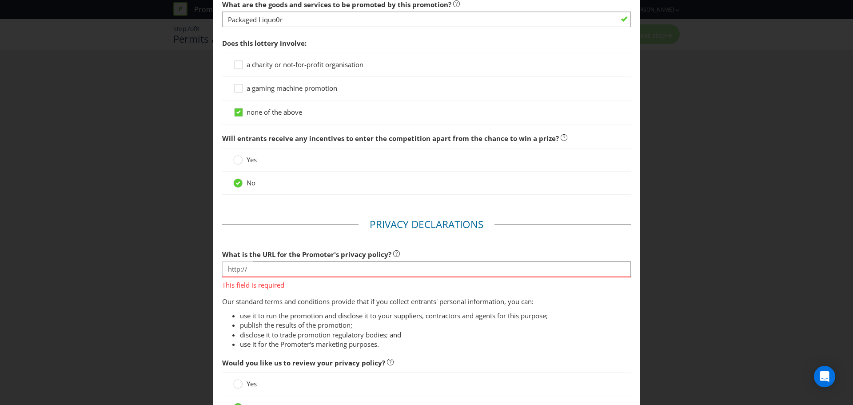
drag, startPoint x: 274, startPoint y: 306, endPoint x: 260, endPoint y: 285, distance: 25.6
click at [274, 305] on p "Our standard terms and conditions provide that if you collect entrants' persona…" at bounding box center [426, 301] width 409 height 9
click at [241, 270] on span "http://" at bounding box center [237, 269] width 31 height 16
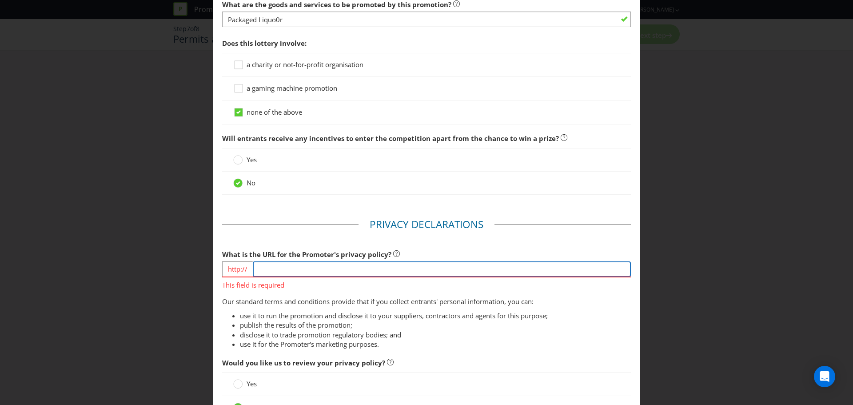
click at [271, 273] on input "text" at bounding box center [442, 269] width 378 height 16
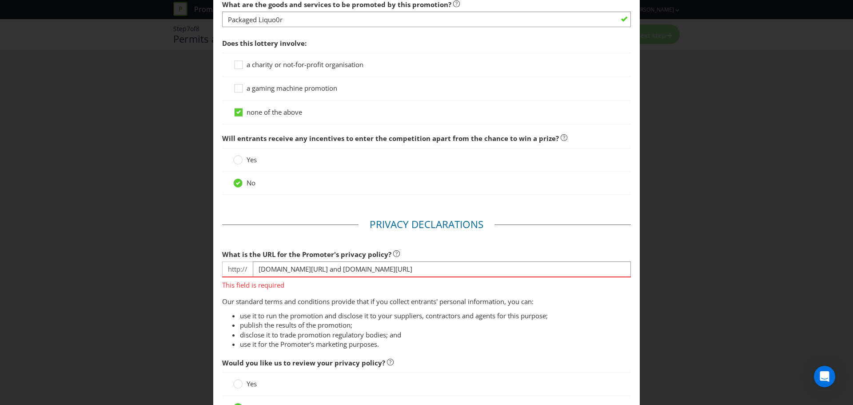
click at [238, 268] on span "http://" at bounding box center [237, 269] width 31 height 16
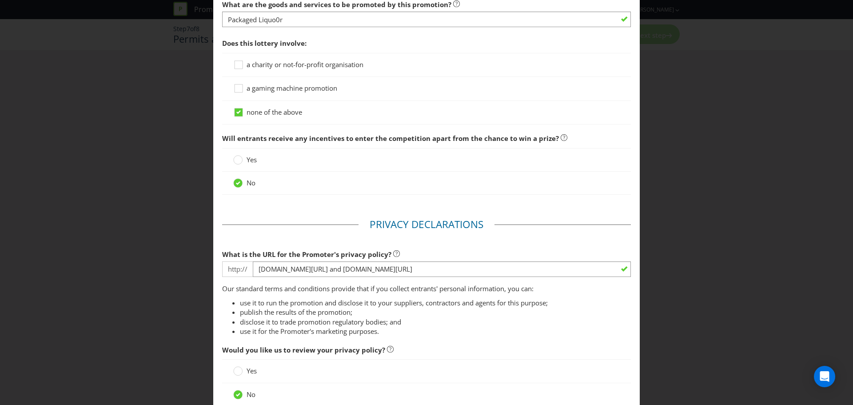
click at [240, 267] on span "http://" at bounding box center [237, 269] width 31 height 16
click at [239, 270] on span "http://" at bounding box center [237, 269] width 31 height 16
click at [238, 269] on span "http://" at bounding box center [237, 269] width 31 height 16
click at [230, 268] on span "http://" at bounding box center [237, 269] width 31 height 16
click at [238, 270] on span "http://" at bounding box center [237, 269] width 31 height 16
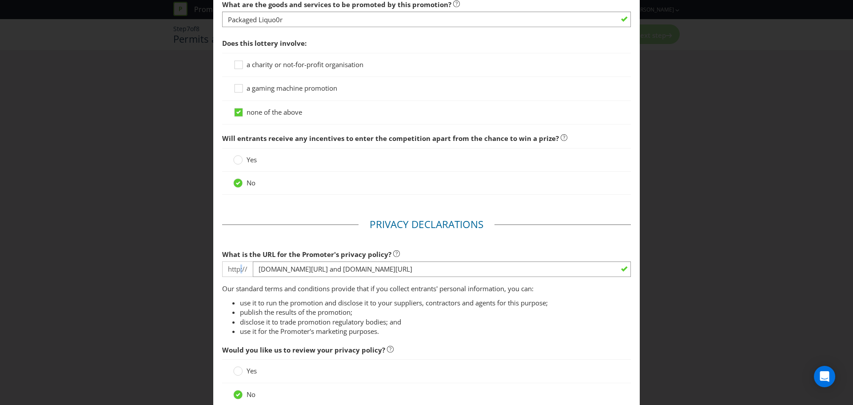
click at [238, 270] on span "http://" at bounding box center [237, 269] width 31 height 16
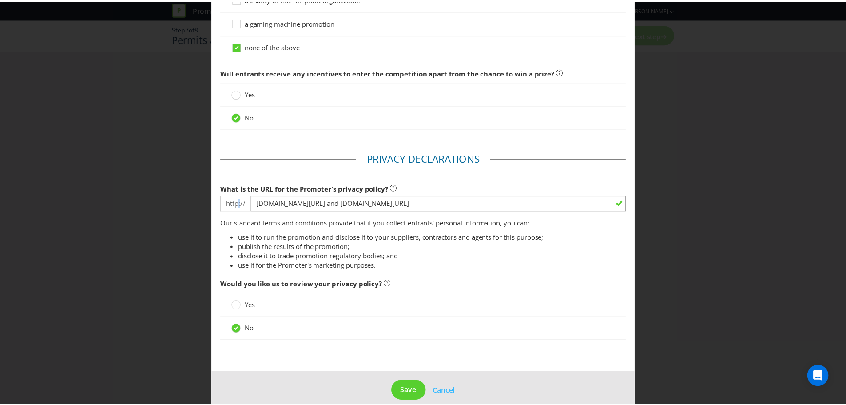
scroll to position [915, 0]
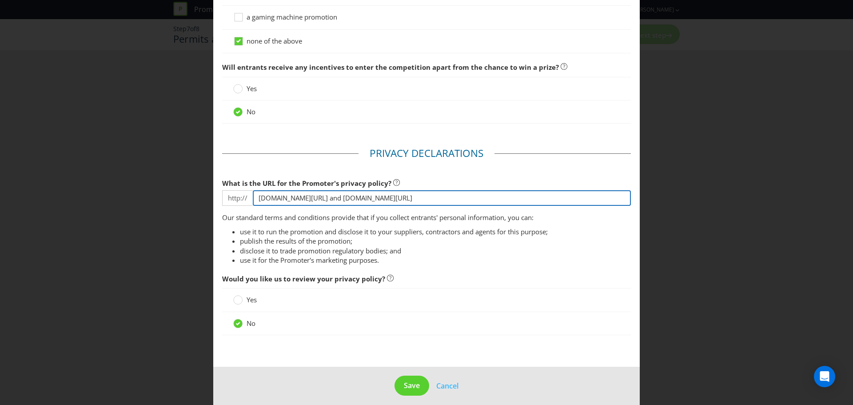
drag, startPoint x: 490, startPoint y: 197, endPoint x: 44, endPoint y: 191, distance: 446.4
click at [186, 202] on div "Permits and Privacy Permits You need permits in SA and ACT and an authority and…" at bounding box center [426, 202] width 853 height 405
paste input "[URL][DOMAIN_NAME]"
click at [478, 197] on input "[URL][DOMAIN_NAME] and [URL][DOMAIN_NAME]" at bounding box center [442, 198] width 378 height 16
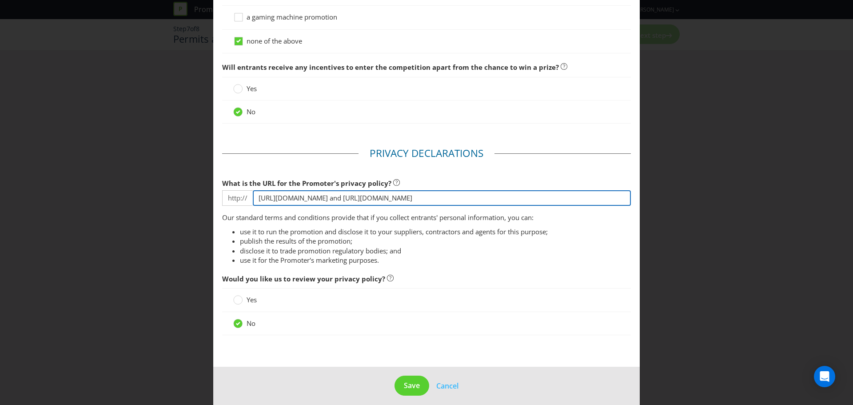
click at [478, 197] on input "[URL][DOMAIN_NAME] and [URL][DOMAIN_NAME]" at bounding box center [442, 198] width 378 height 16
type input "[URL][DOMAIN_NAME] and [URL][DOMAIN_NAME]"
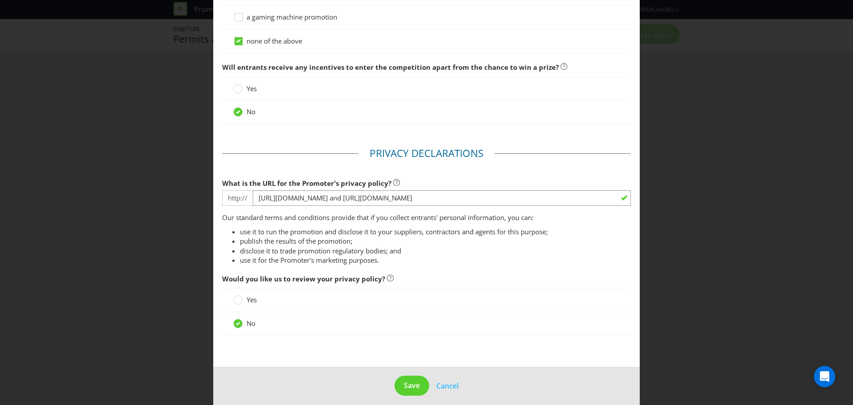
click at [588, 226] on div "Our standard terms and conditions provide that if you collect entrants' persona…" at bounding box center [426, 239] width 409 height 52
click at [411, 386] on span "Save" at bounding box center [412, 385] width 16 height 10
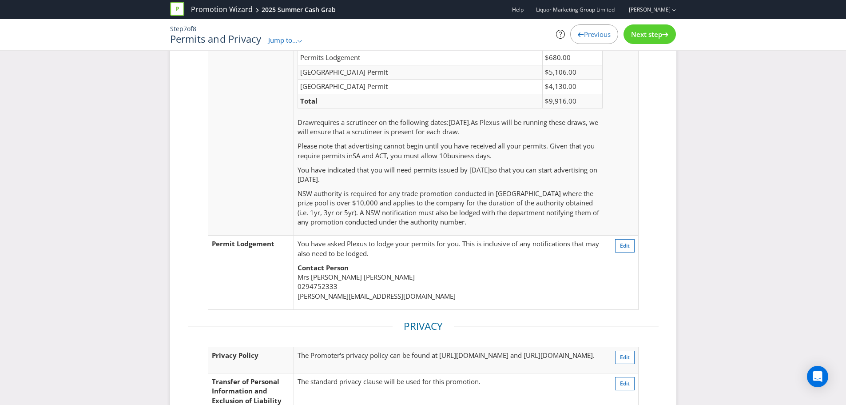
scroll to position [89, 0]
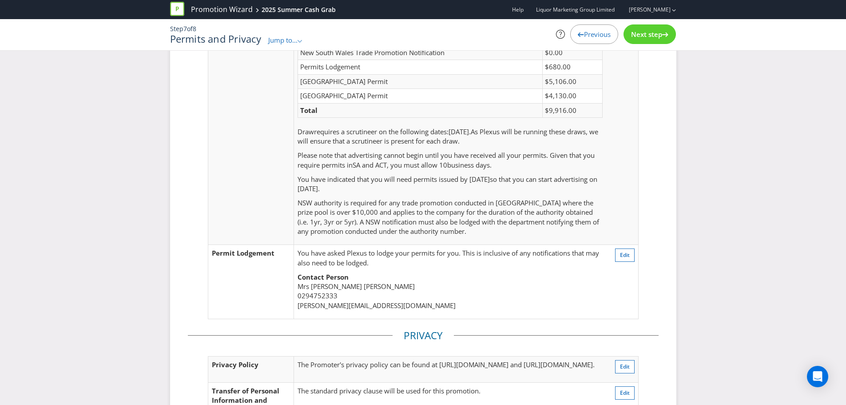
click at [473, 227] on p "NSW authority is required for any trade promotion conducted in [GEOGRAPHIC_DATA…" at bounding box center [450, 217] width 305 height 38
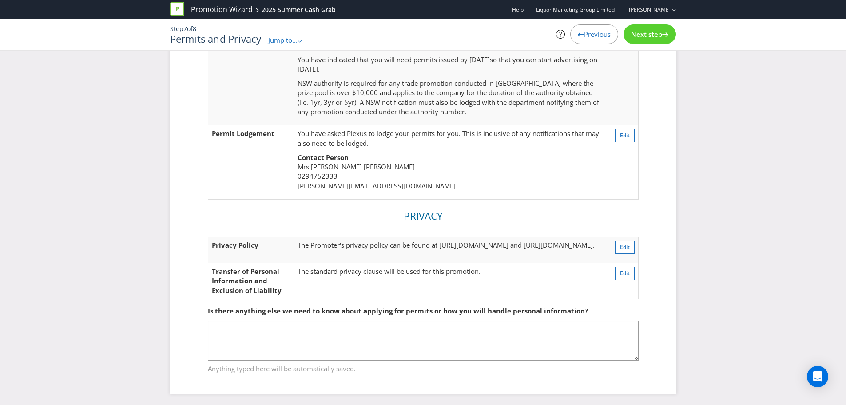
scroll to position [211, 0]
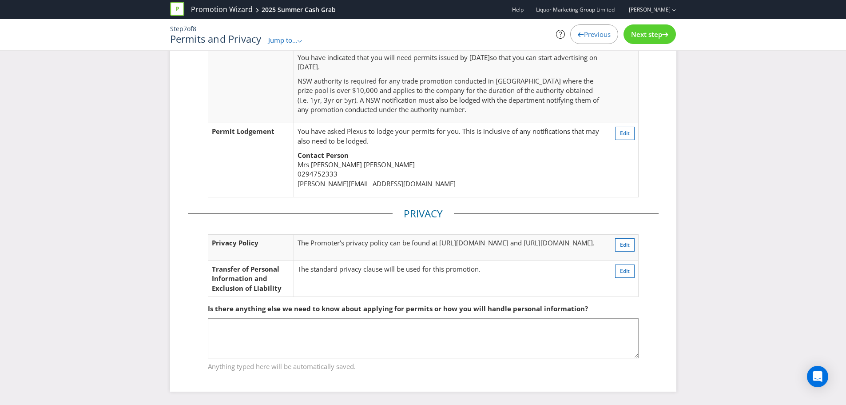
click at [646, 35] on span "Next step" at bounding box center [646, 34] width 31 height 9
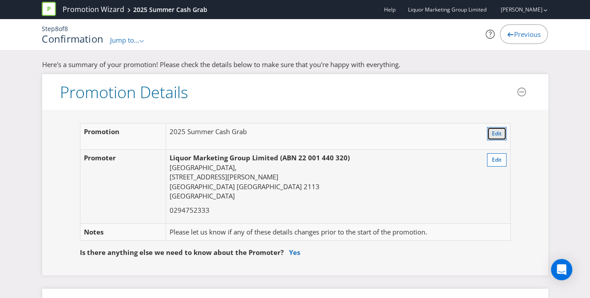
click at [497, 135] on span "Edit" at bounding box center [497, 134] width 10 height 8
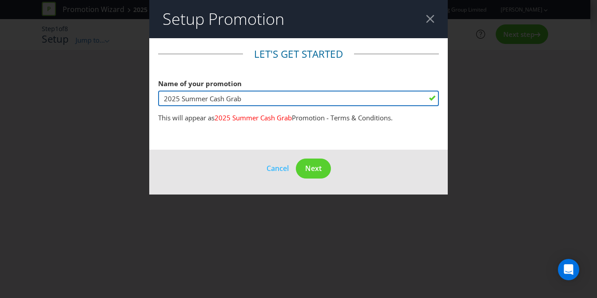
click at [190, 99] on input "2025 Summer Cash Grab" at bounding box center [298, 99] width 281 height 16
drag, startPoint x: 190, startPoint y: 99, endPoint x: 250, endPoint y: 95, distance: 59.6
click at [250, 95] on input "2025 Summer Cash Grab" at bounding box center [298, 99] width 281 height 16
type input "2025 Win $5K a Day"
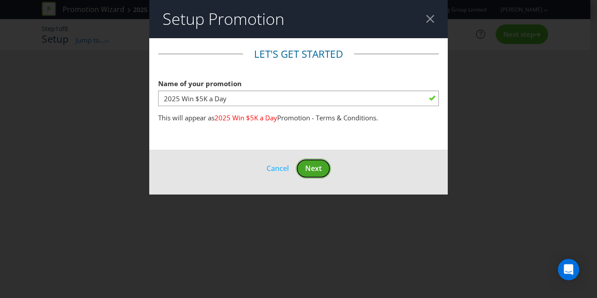
click at [313, 167] on span "Next" at bounding box center [313, 168] width 16 height 10
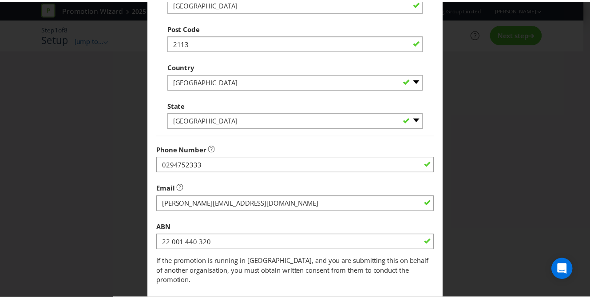
scroll to position [281, 0]
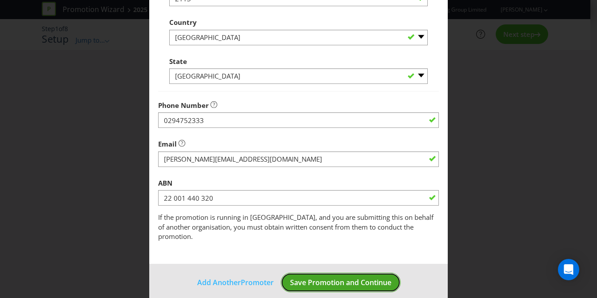
click at [334, 280] on button "Save Promotion and Continue" at bounding box center [341, 283] width 120 height 20
